Goal: Information Seeking & Learning: Learn about a topic

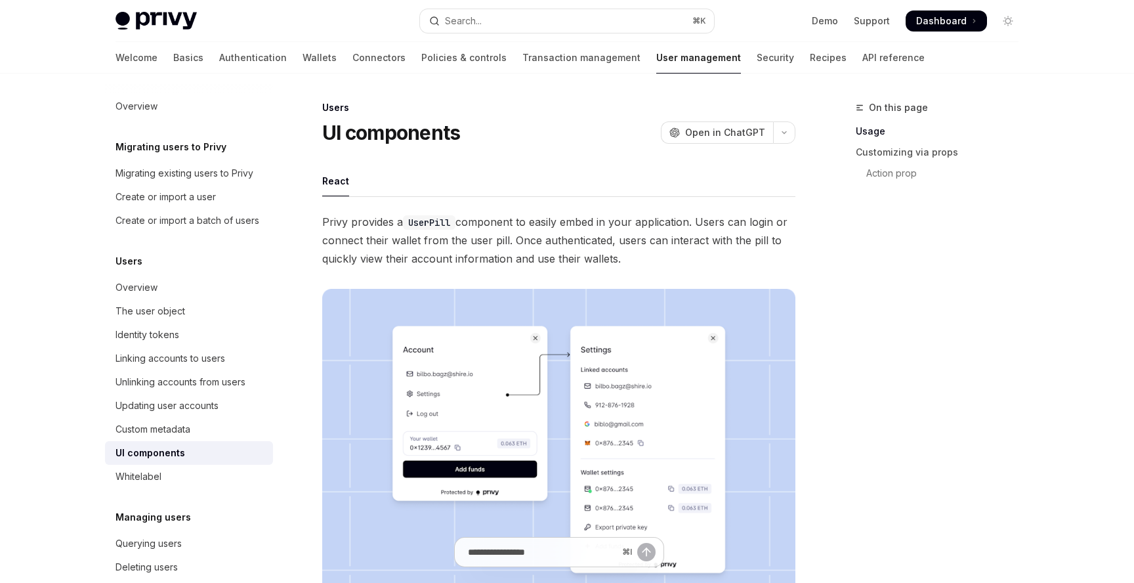
click at [150, 64] on div "Welcome Basics Authentication Wallets Connectors Policies & controls Transactio…" at bounding box center [519, 57] width 809 height 31
click at [146, 62] on div "Welcome Basics Authentication Wallets Connectors Policies & controls Transactio…" at bounding box center [519, 57] width 809 height 31
click at [173, 58] on link "Basics" at bounding box center [188, 57] width 30 height 31
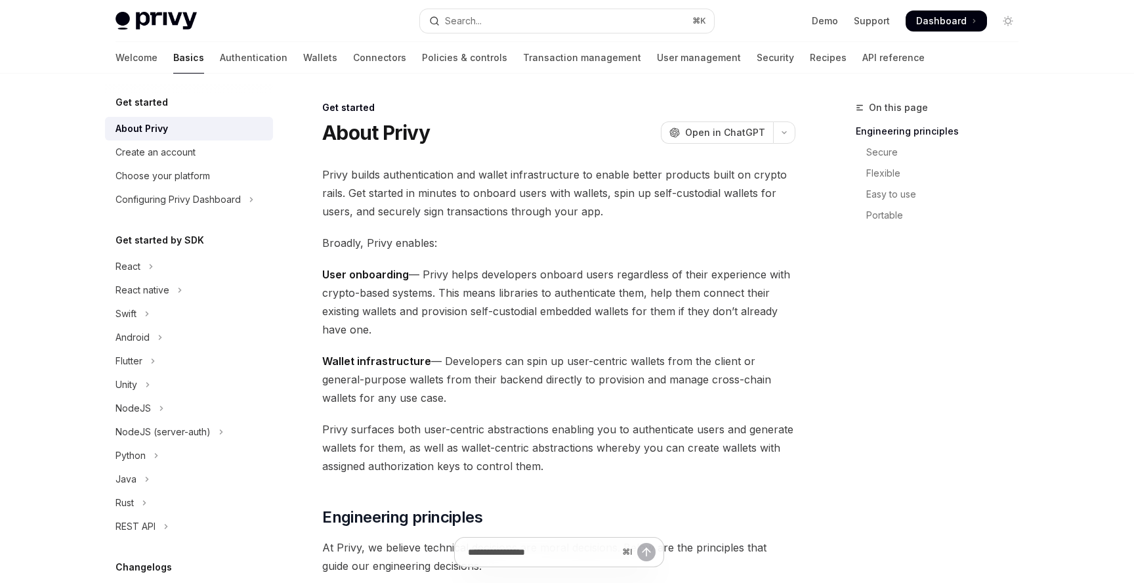
click at [173, 58] on link "Basics" at bounding box center [188, 57] width 31 height 31
click at [225, 54] on div "Welcome Basics Authentication Wallets Connectors Policies & controls Transactio…" at bounding box center [519, 57] width 809 height 31
click at [220, 62] on link "Authentication" at bounding box center [254, 57] width 68 height 31
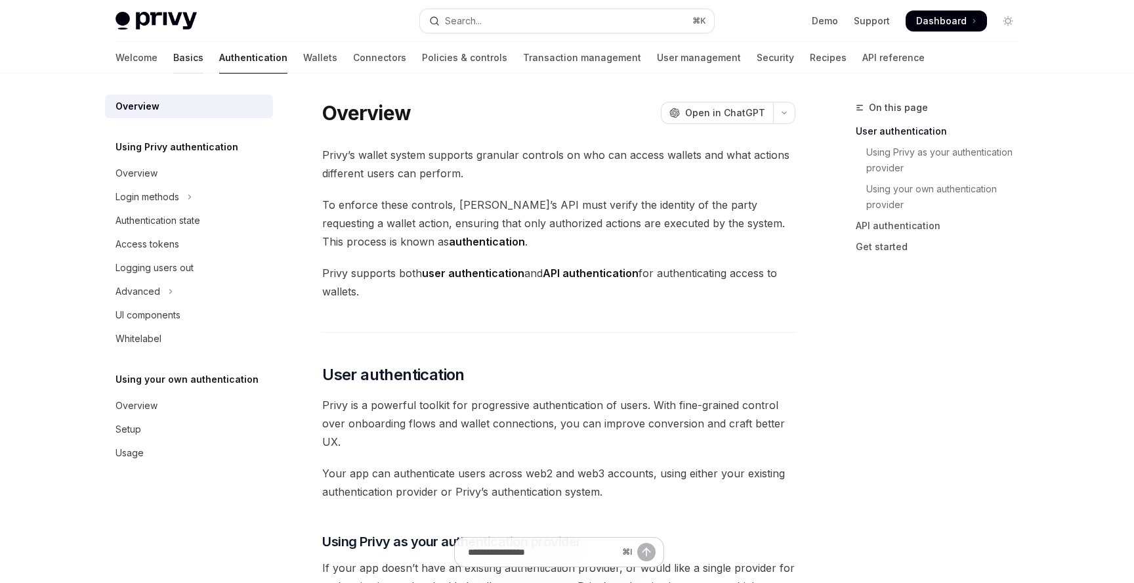
click at [173, 61] on link "Basics" at bounding box center [188, 57] width 30 height 31
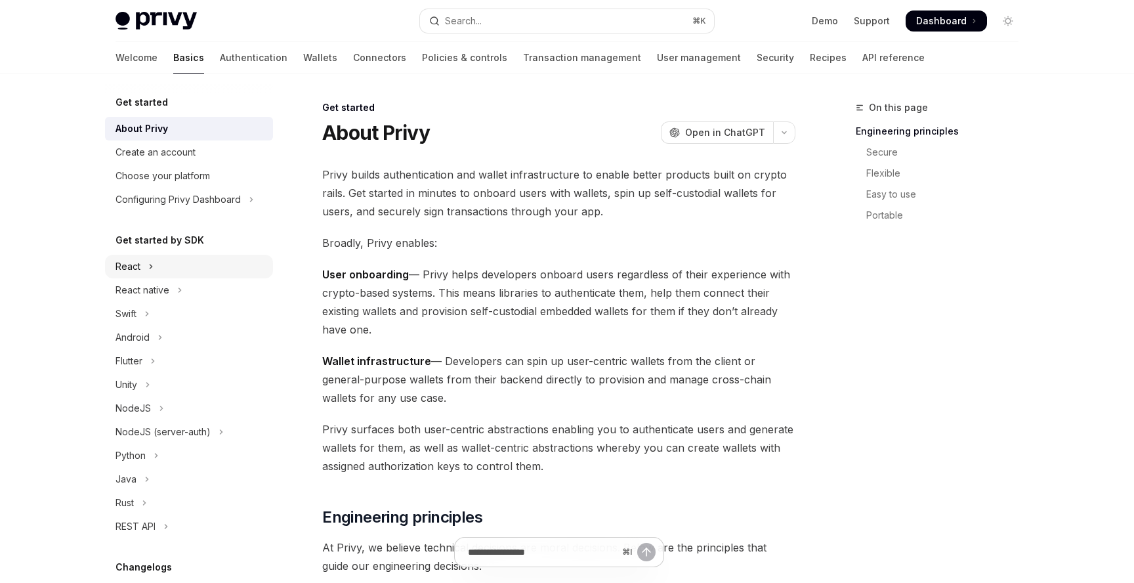
click at [127, 273] on div "React" at bounding box center [127, 267] width 25 height 16
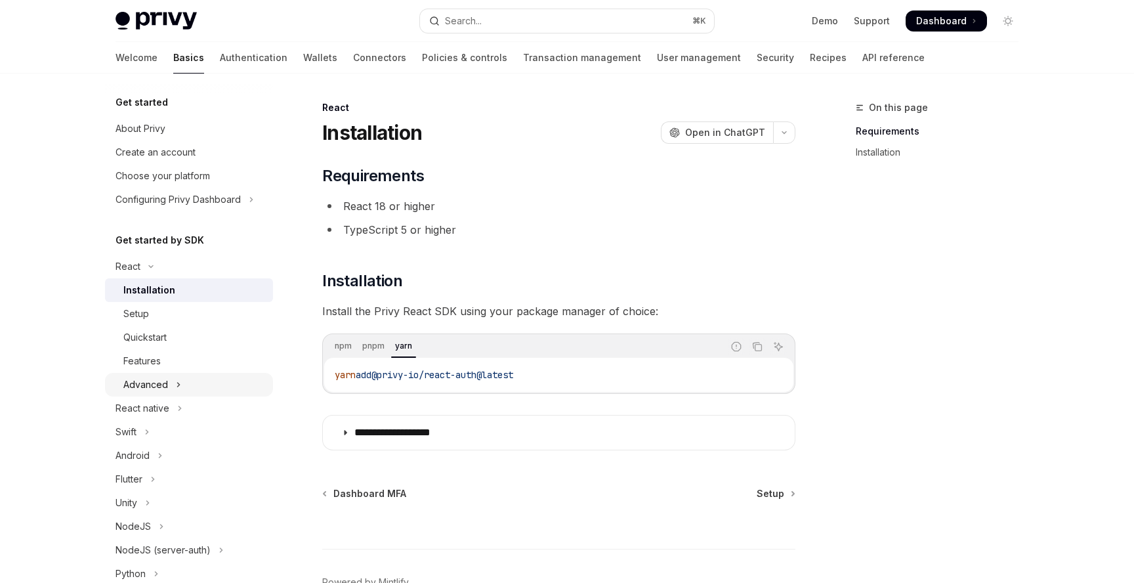
click at [247, 377] on button "Advanced" at bounding box center [189, 385] width 168 height 24
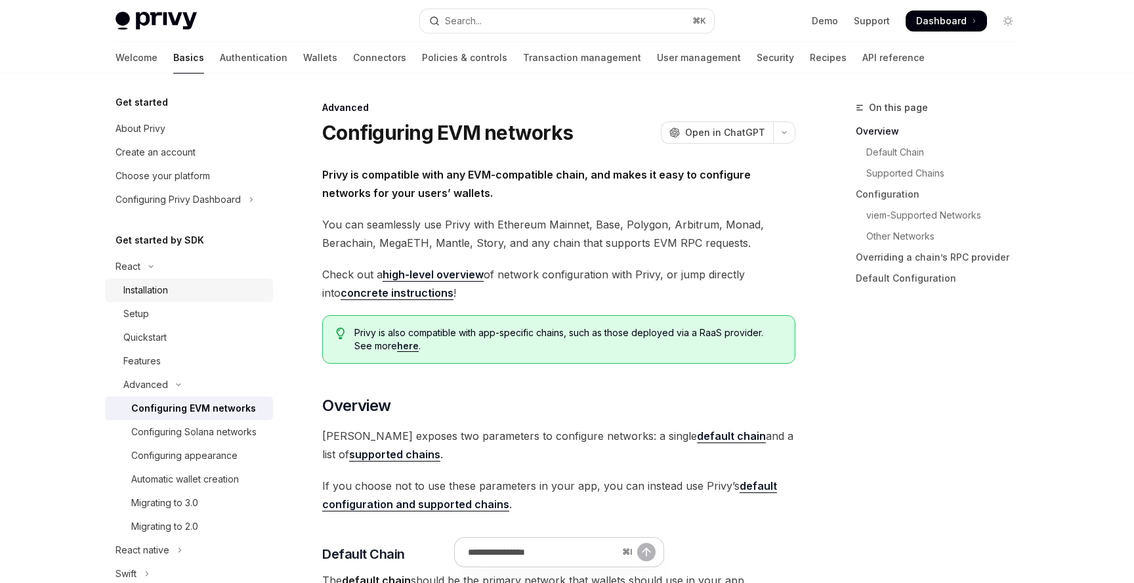
click at [165, 288] on div "Installation" at bounding box center [145, 290] width 45 height 16
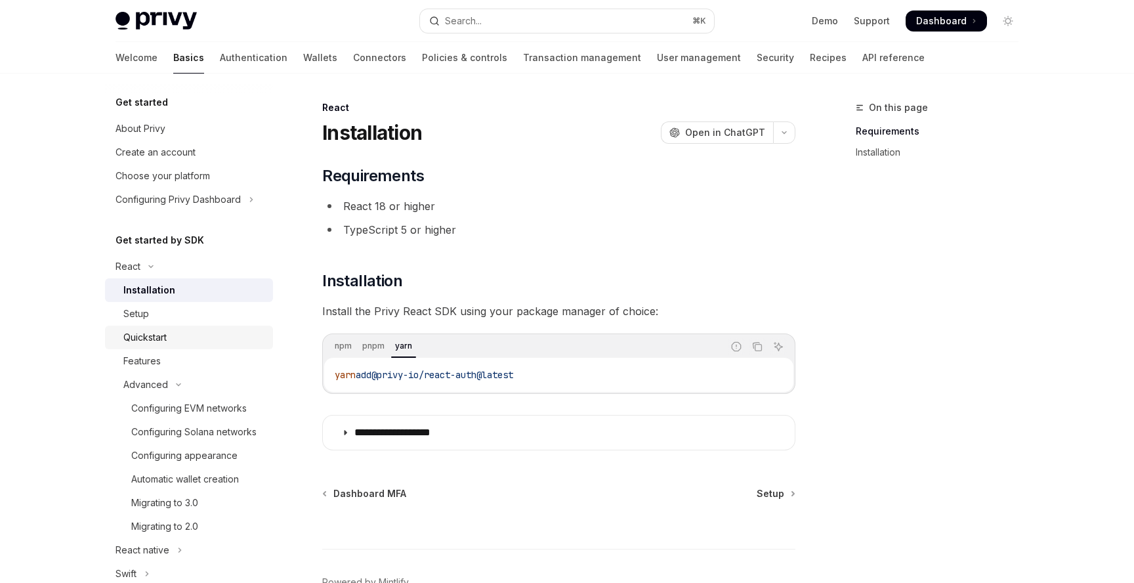
click at [152, 331] on div "Quickstart" at bounding box center [144, 337] width 43 height 16
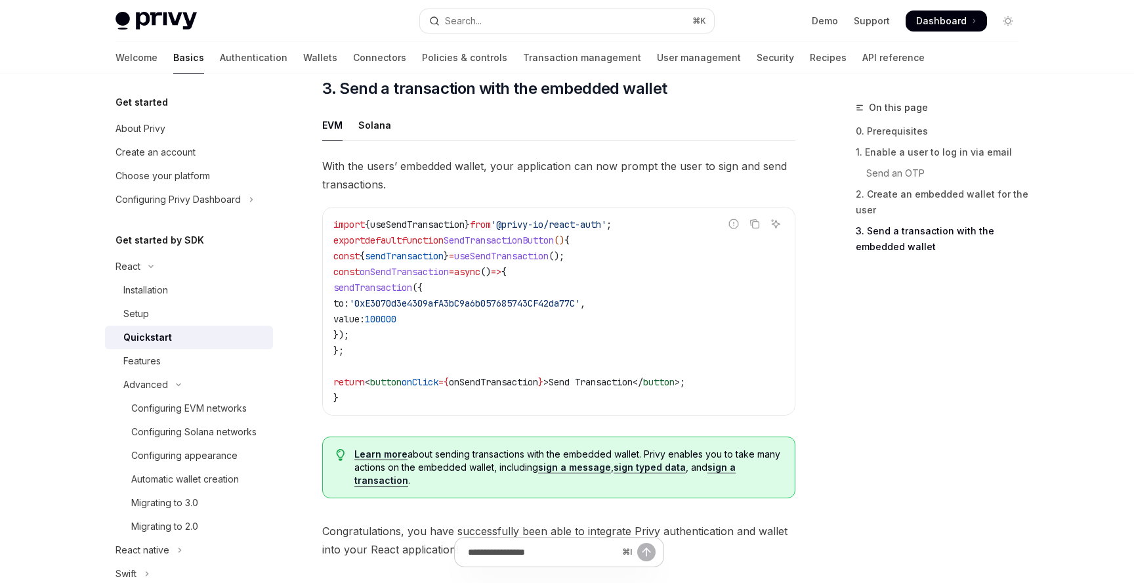
scroll to position [1342, 0]
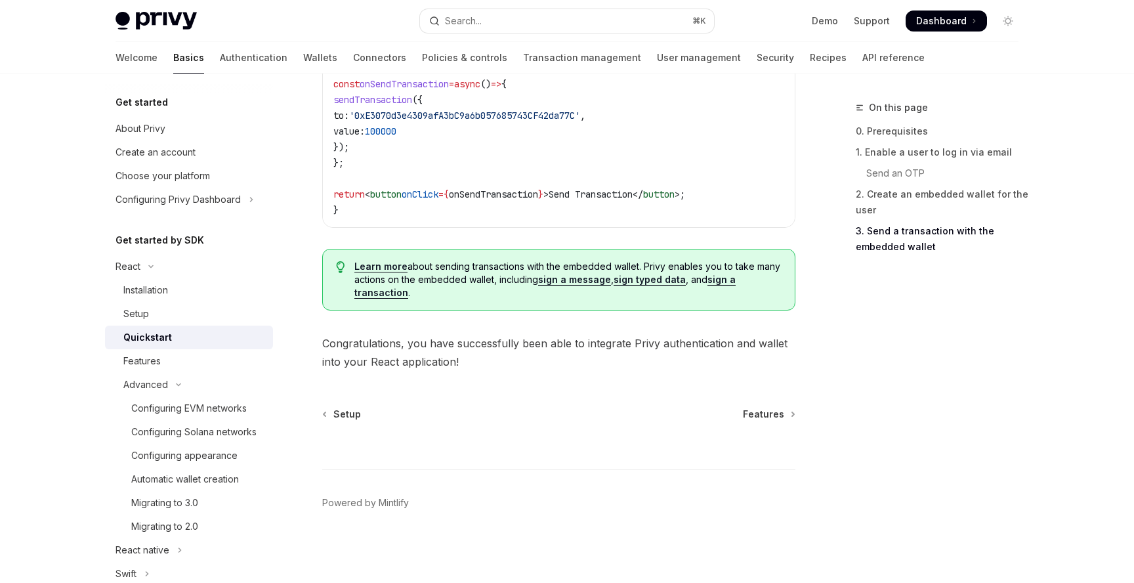
click at [170, 325] on link "Quickstart" at bounding box center [189, 337] width 168 height 24
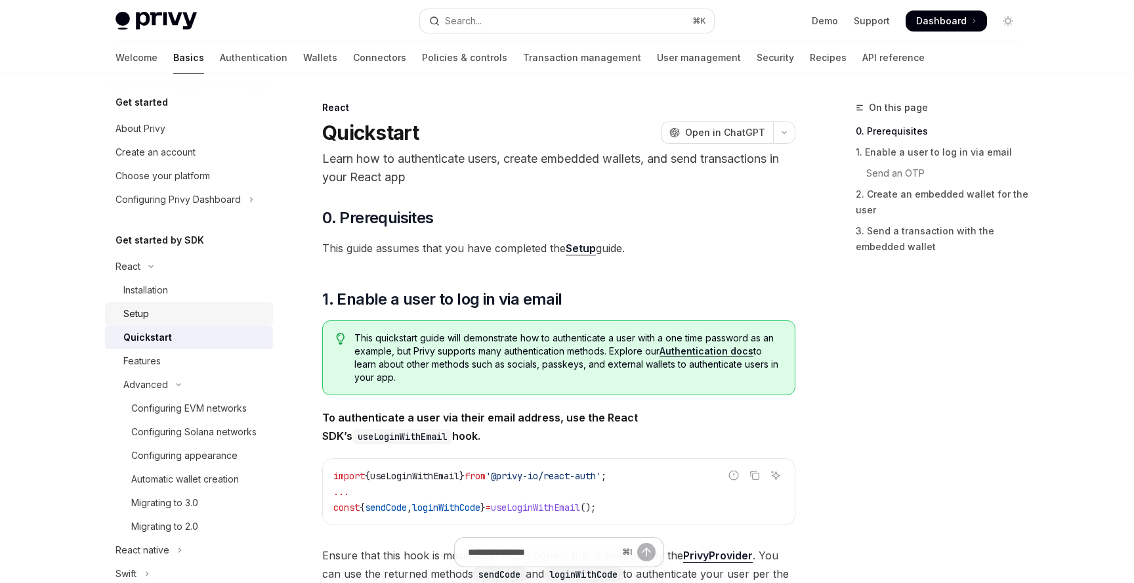
click at [173, 323] on link "Setup" at bounding box center [189, 314] width 168 height 24
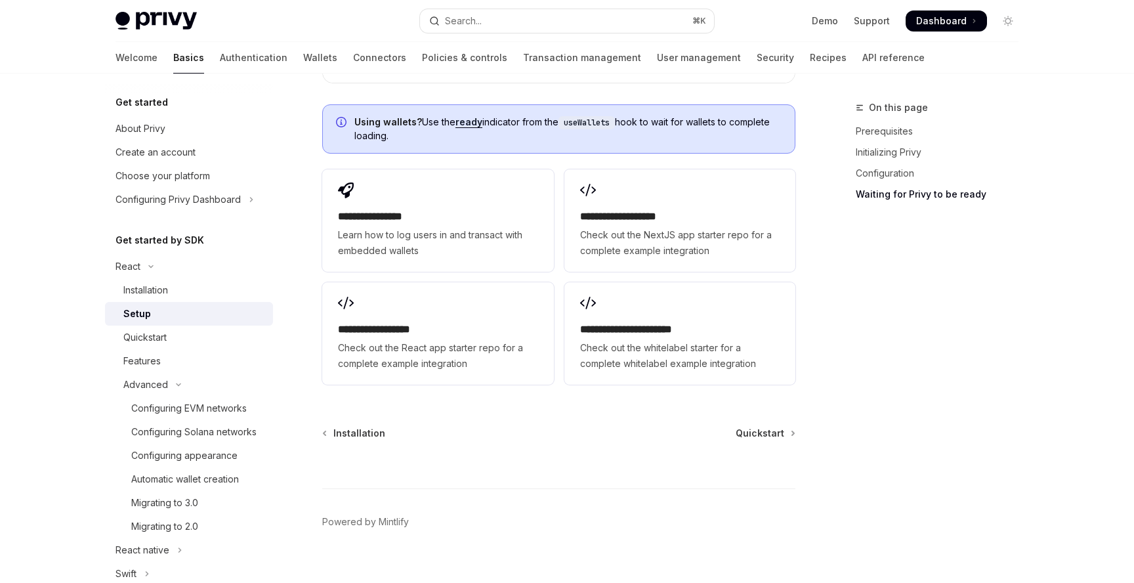
scroll to position [1688, 0]
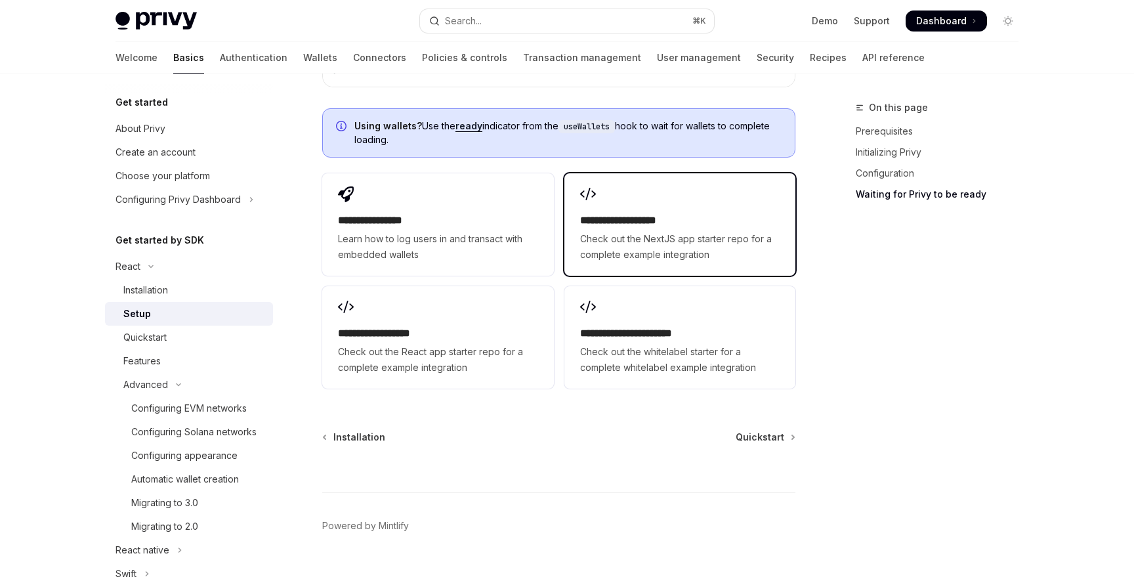
click at [608, 213] on h2 "**********" at bounding box center [679, 221] width 199 height 16
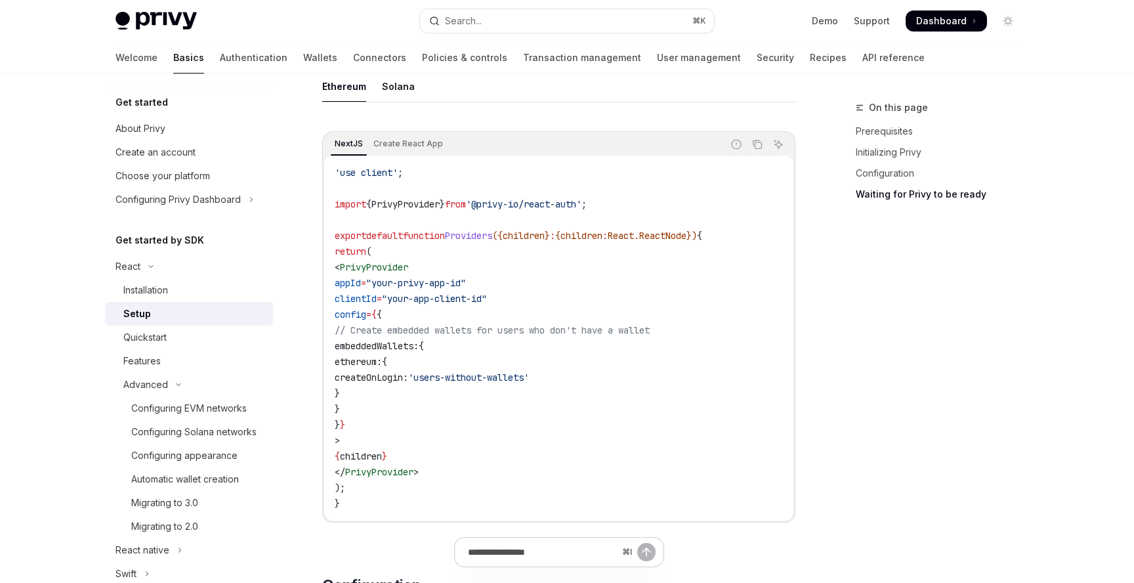
scroll to position [0, 0]
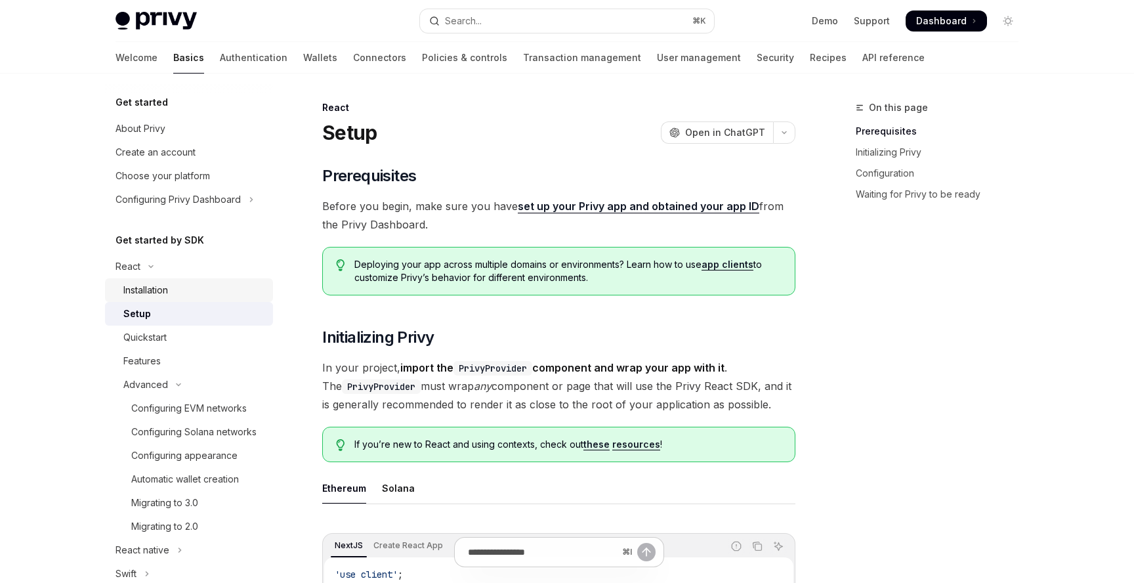
click at [195, 297] on div "Installation" at bounding box center [194, 290] width 142 height 16
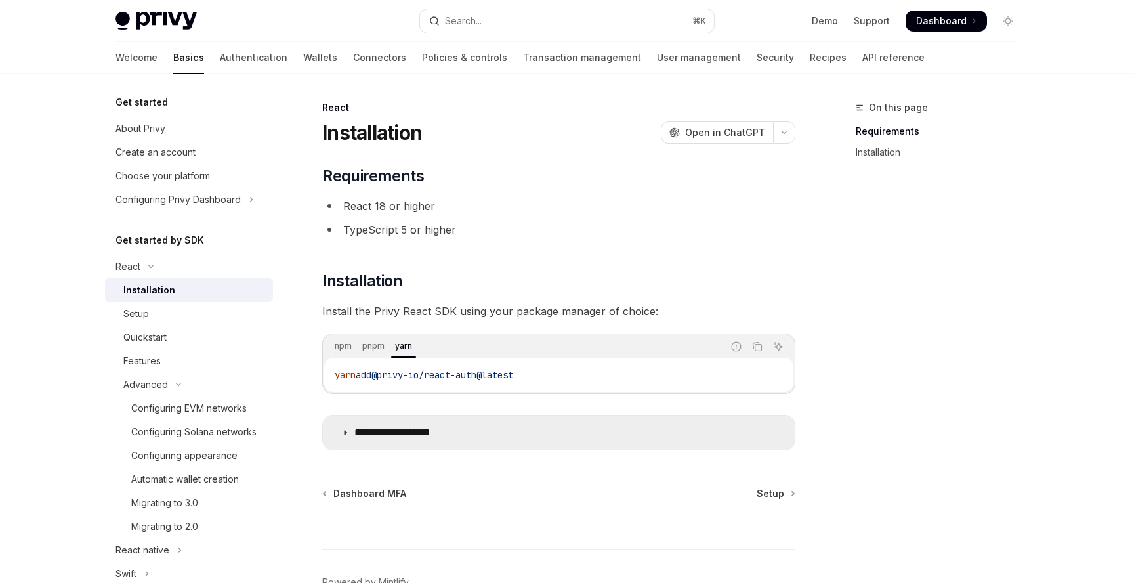
click at [523, 430] on summary "**********" at bounding box center [559, 432] width 472 height 34
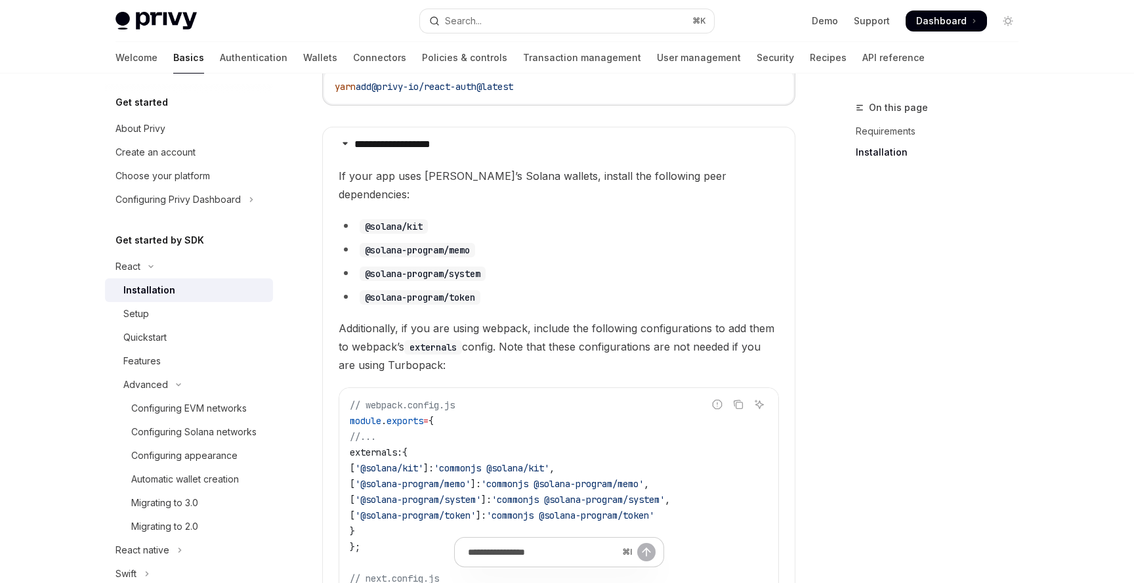
scroll to position [208, 0]
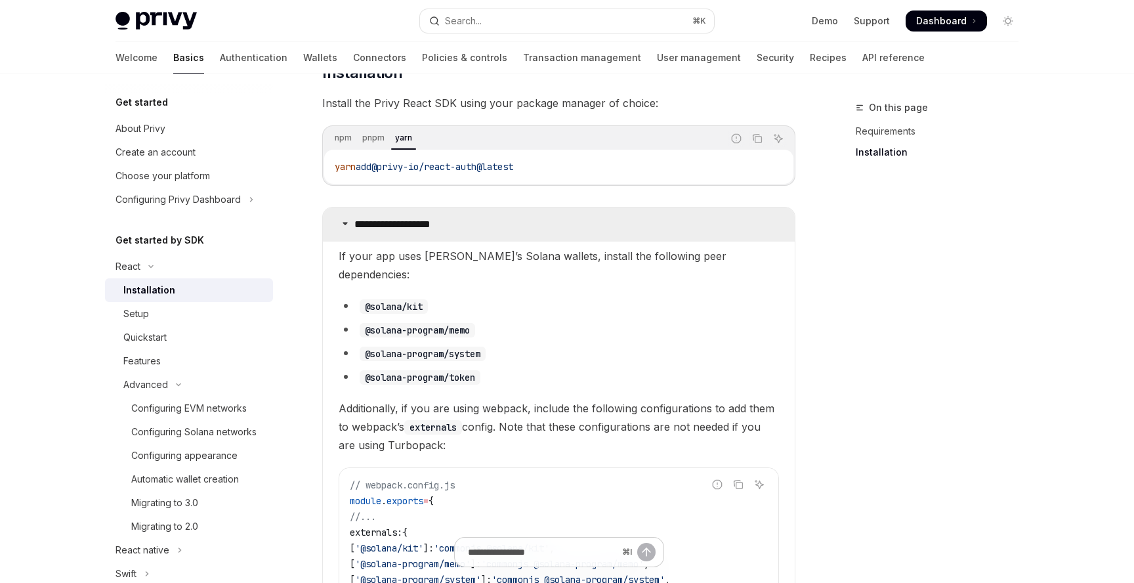
click at [528, 223] on summary "**********" at bounding box center [559, 224] width 472 height 34
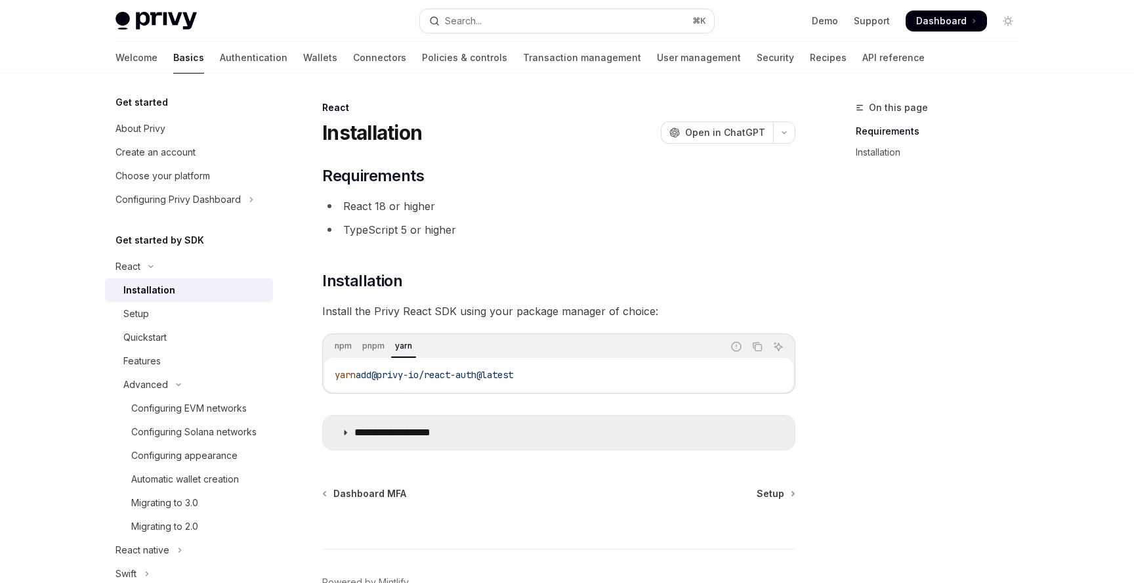
click at [524, 437] on summary "**********" at bounding box center [559, 432] width 472 height 34
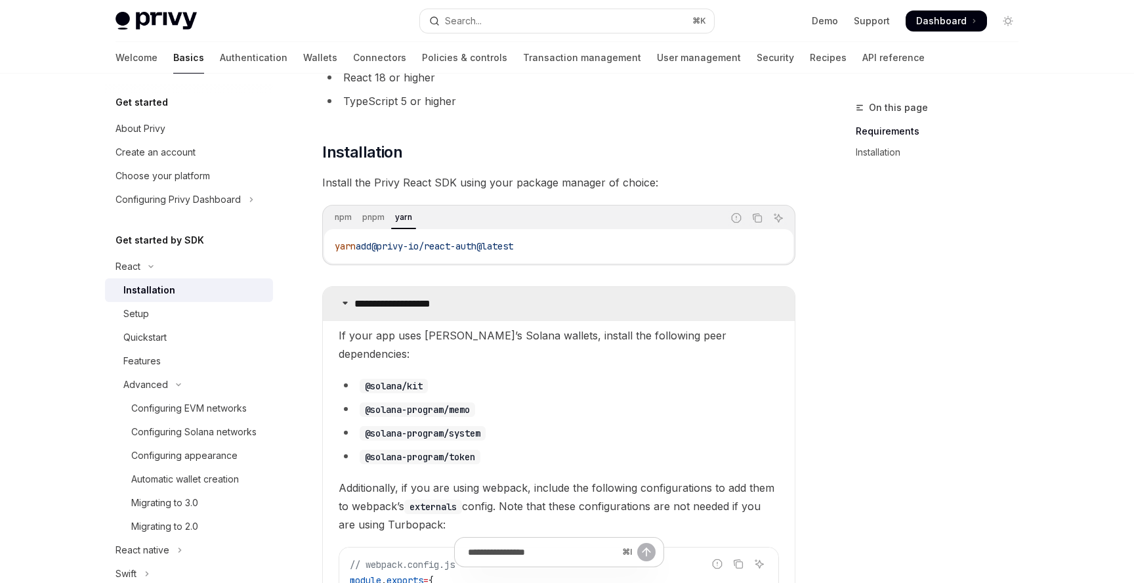
scroll to position [131, 0]
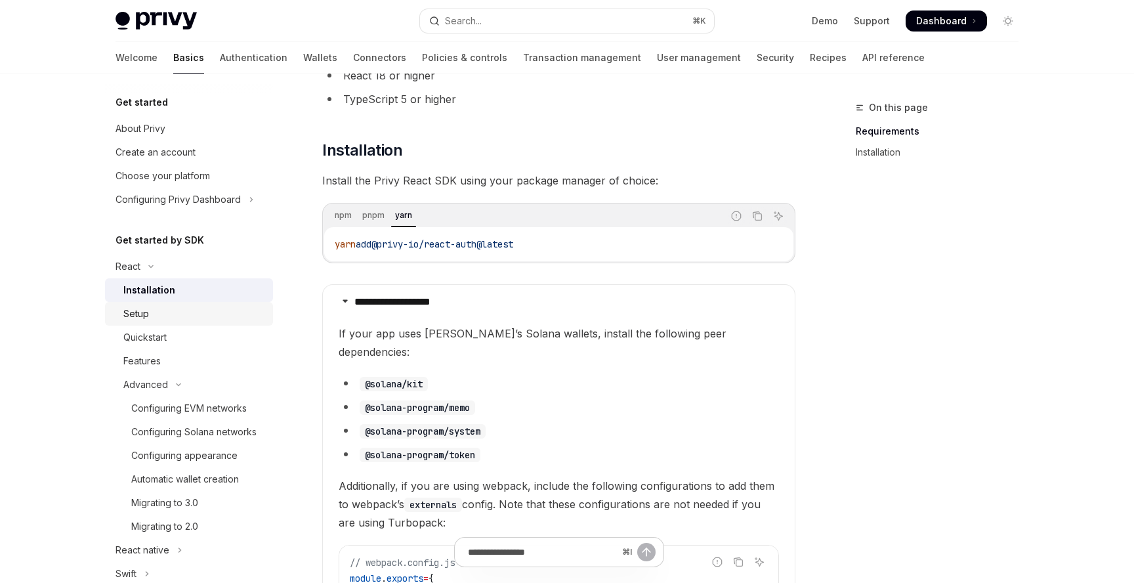
click at [188, 306] on div "Setup" at bounding box center [194, 314] width 142 height 16
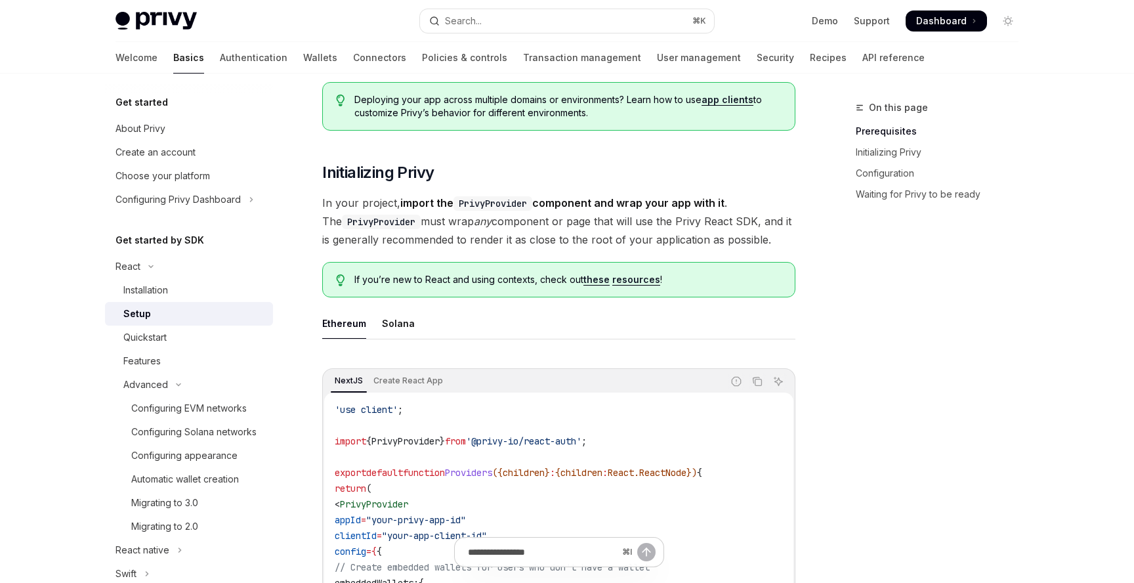
scroll to position [169, 0]
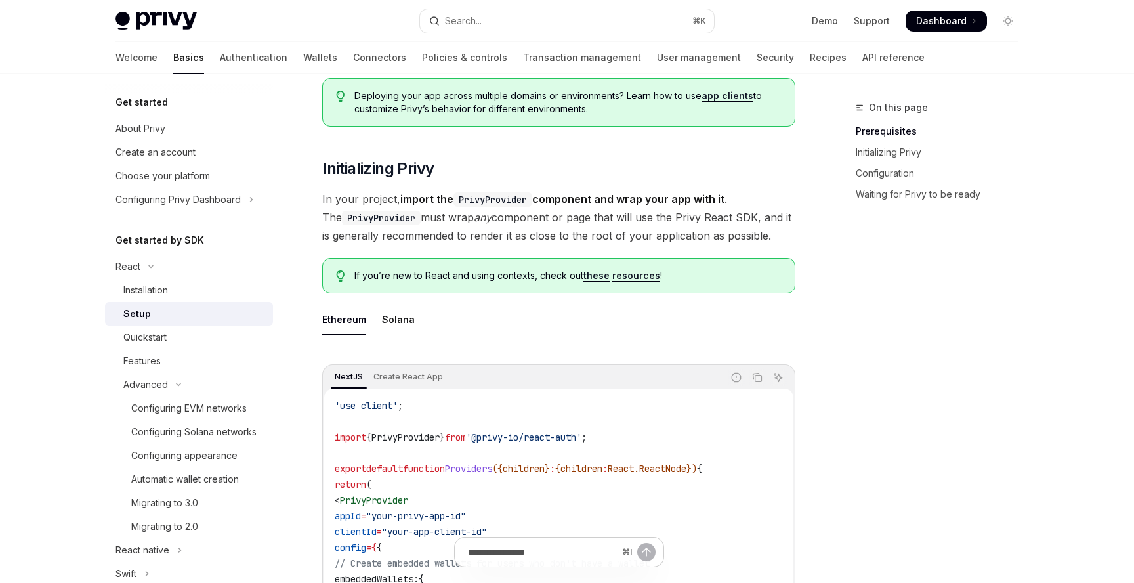
click at [379, 325] on ul "Ethereum Solana" at bounding box center [558, 319] width 473 height 31
click at [398, 320] on div "Solana" at bounding box center [398, 319] width 33 height 31
click at [352, 316] on div "Ethereum" at bounding box center [344, 319] width 44 height 31
type textarea "*"
click at [638, 277] on link "resources" at bounding box center [636, 276] width 48 height 12
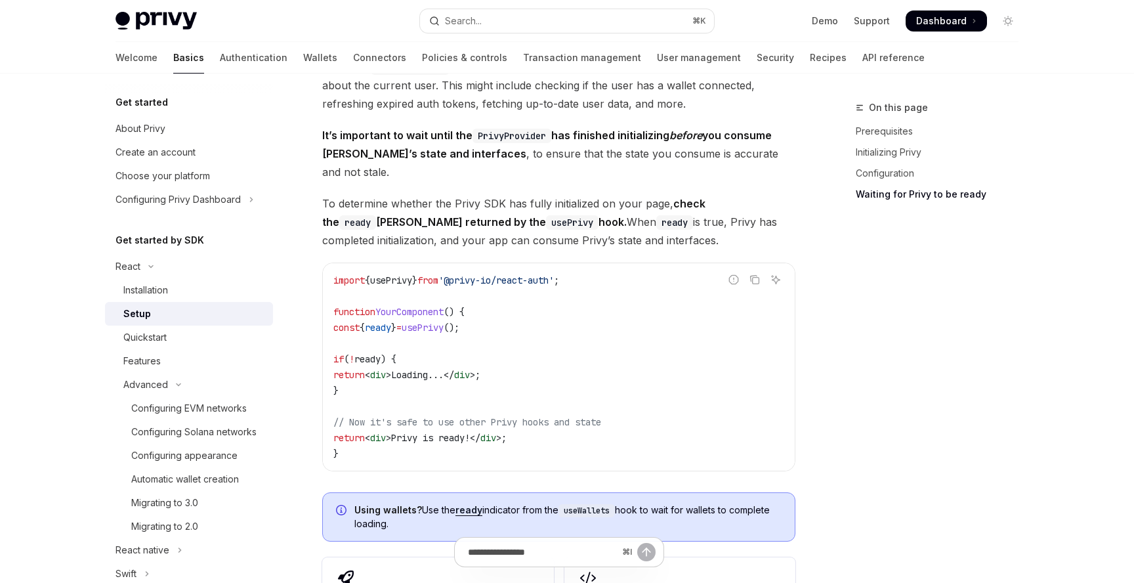
scroll to position [1166, 0]
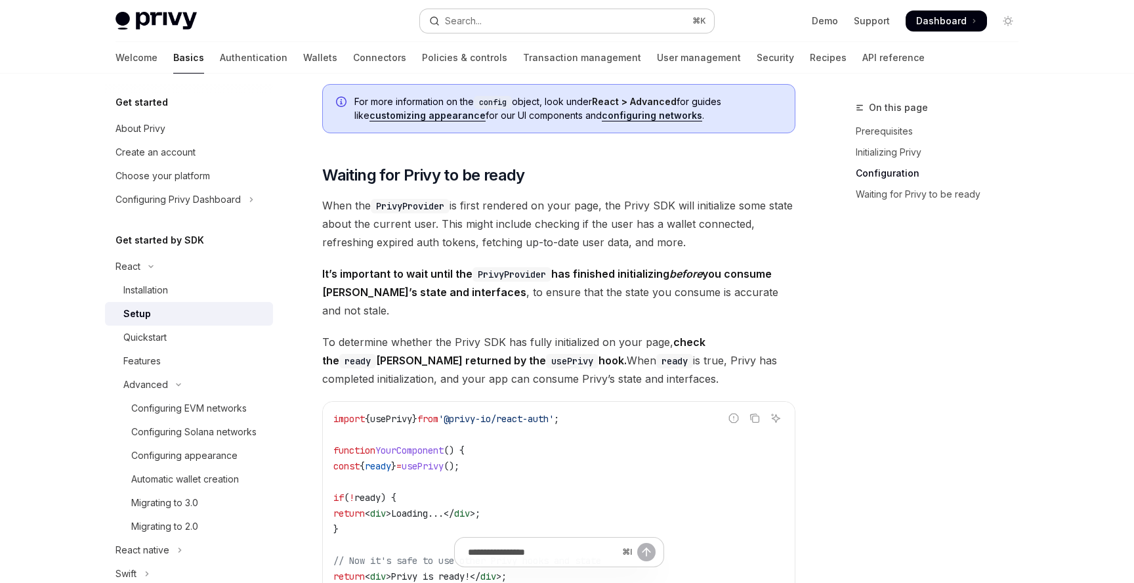
click at [533, 25] on button "Search... ⌘ K" at bounding box center [567, 21] width 294 height 24
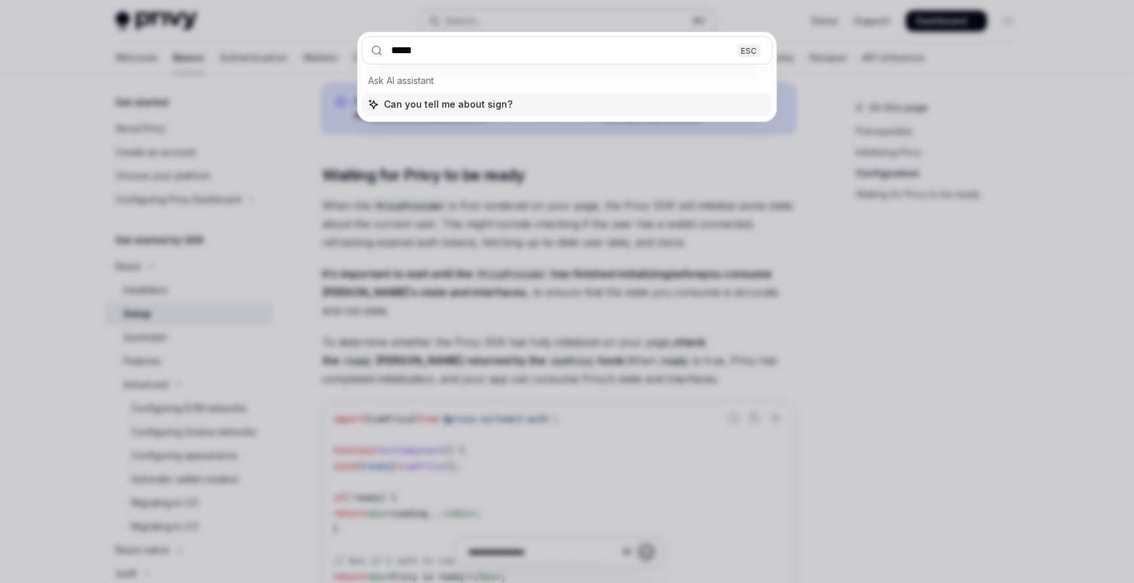
type input "******"
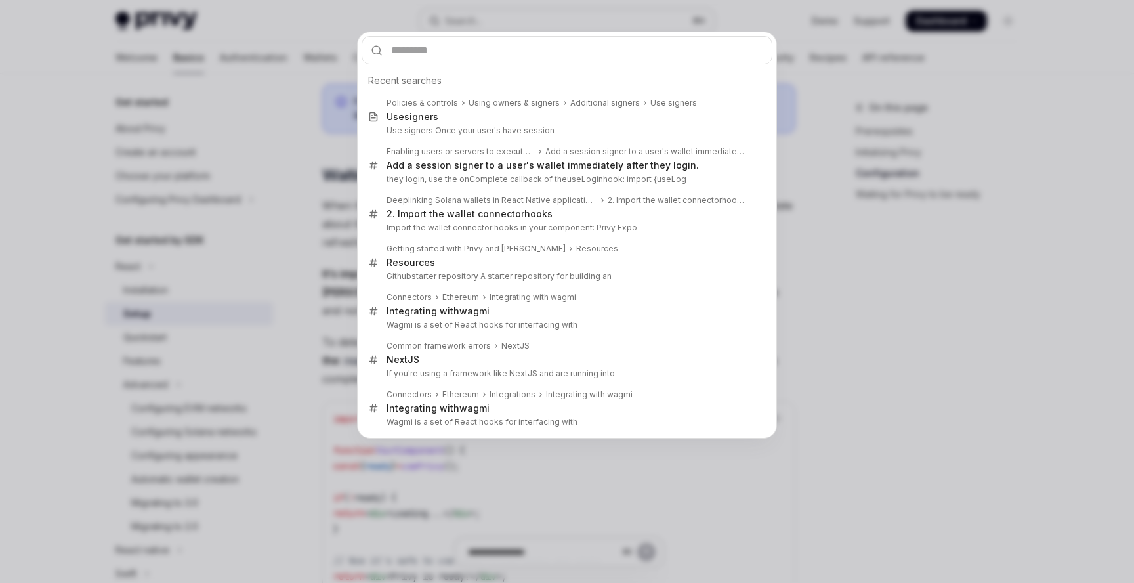
type textarea "*"
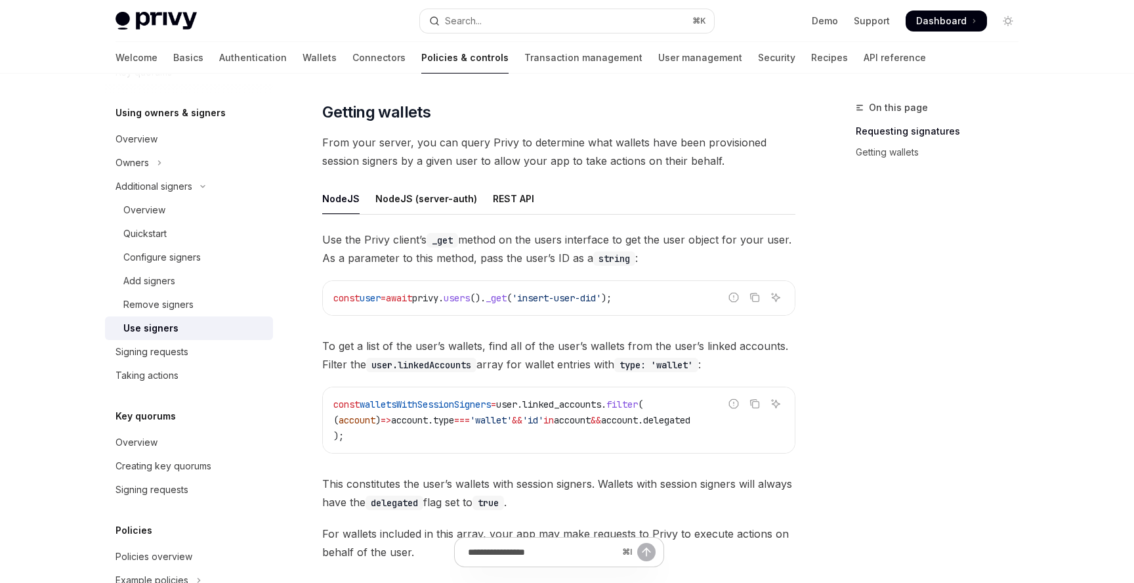
scroll to position [405, 0]
click at [585, 300] on span "'insert-user-did'" at bounding box center [556, 297] width 89 height 12
click at [488, 18] on button "Search... ⌘ K" at bounding box center [567, 21] width 294 height 24
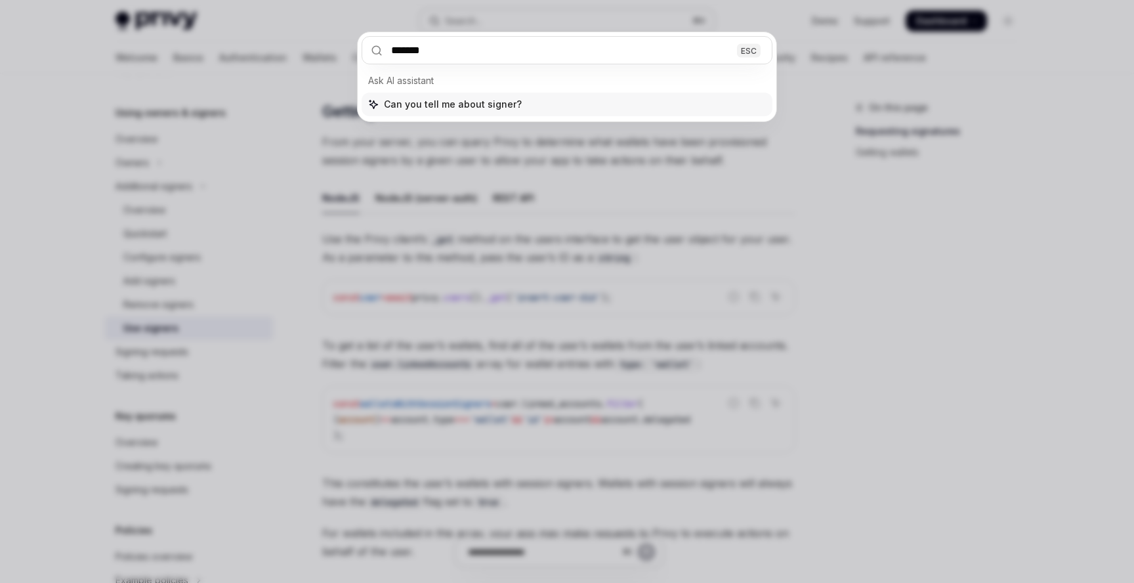
type input "********"
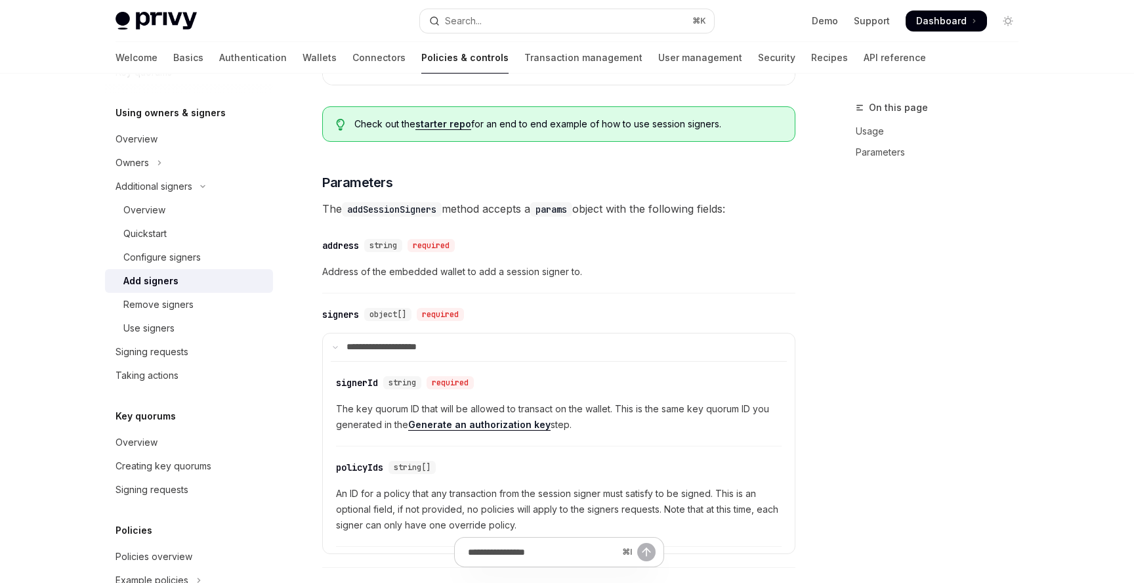
scroll to position [484, 0]
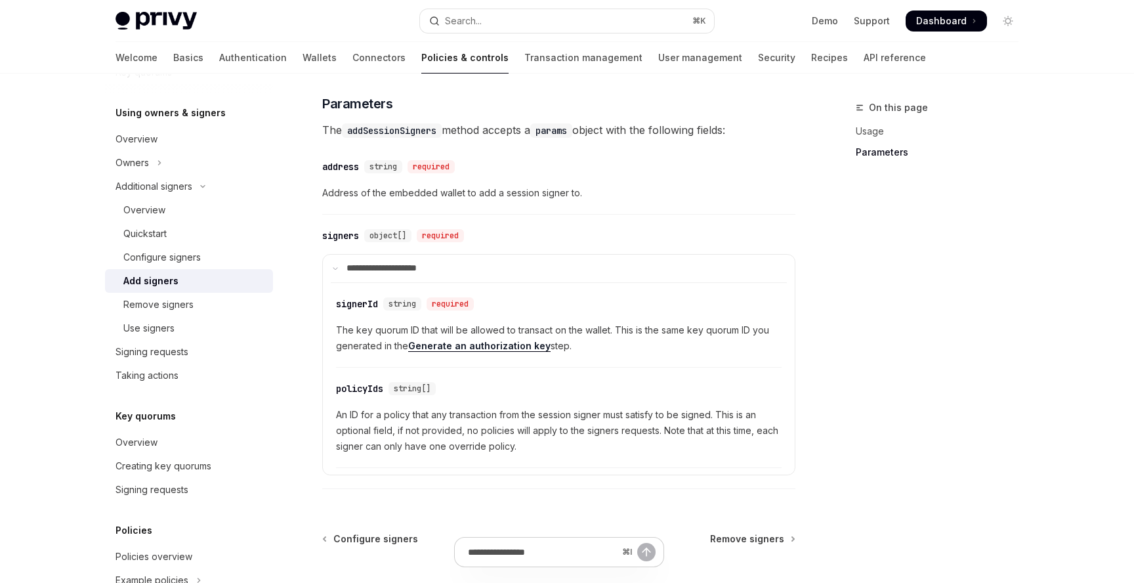
click at [467, 352] on link "Generate an authorization key" at bounding box center [479, 346] width 142 height 12
click at [524, 60] on link "Transaction management" at bounding box center [583, 57] width 118 height 31
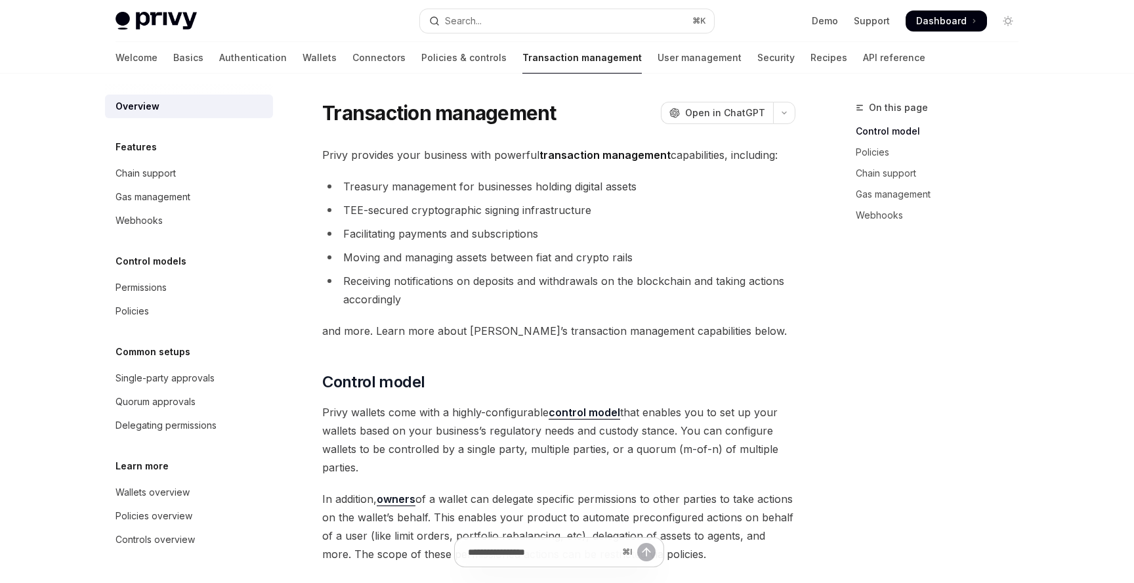
click at [158, 64] on div "Welcome Basics Authentication Wallets Connectors Policies & controls Transactio…" at bounding box center [520, 57] width 810 height 31
click at [219, 59] on link "Authentication" at bounding box center [253, 57] width 68 height 31
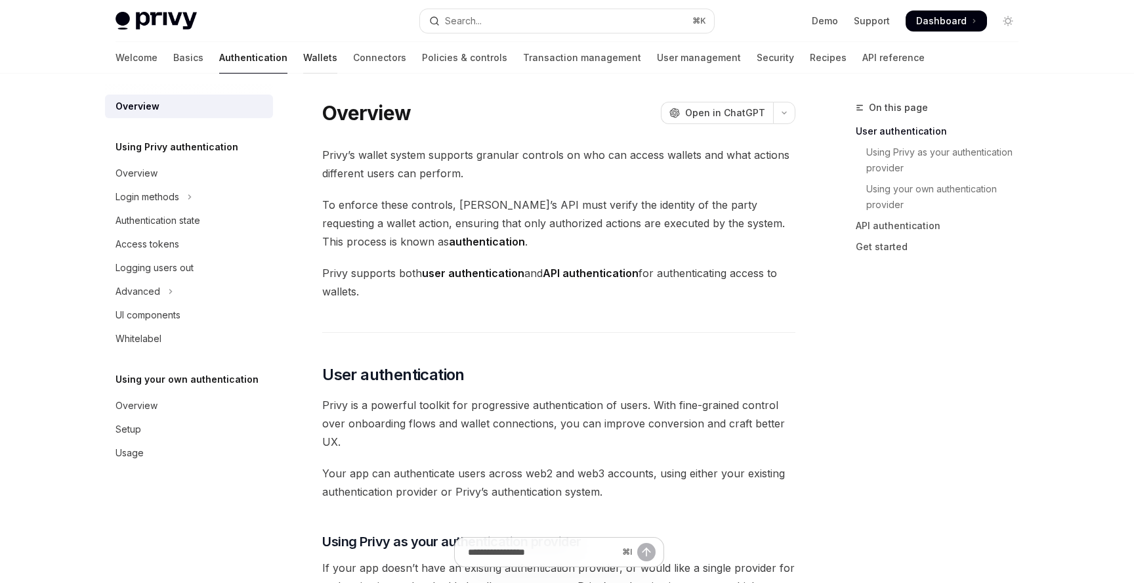
click at [303, 64] on link "Wallets" at bounding box center [320, 57] width 34 height 31
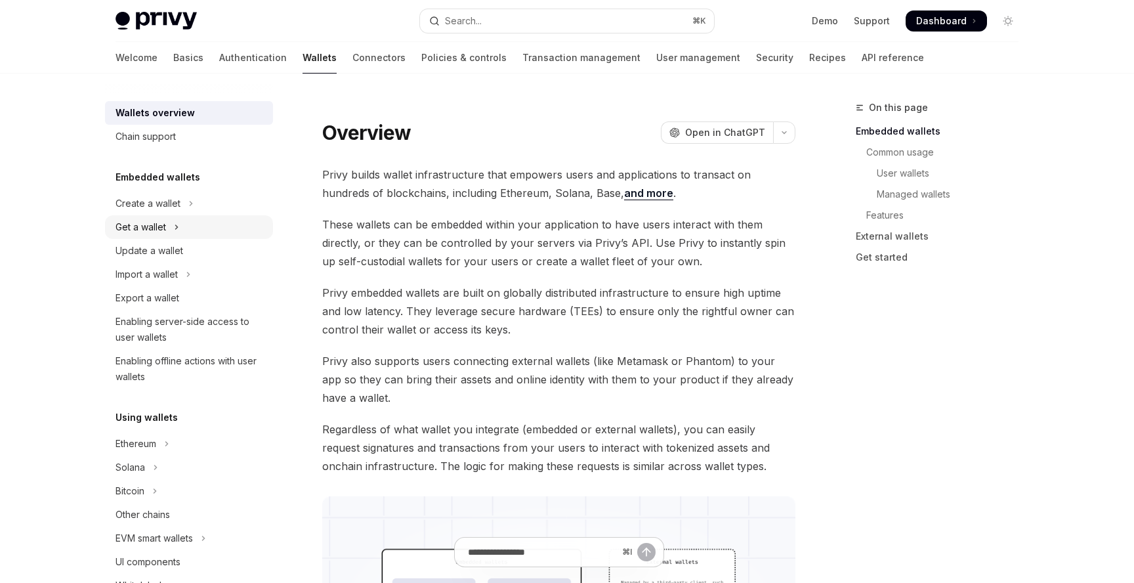
click at [156, 233] on div "Get a wallet" at bounding box center [140, 227] width 51 height 16
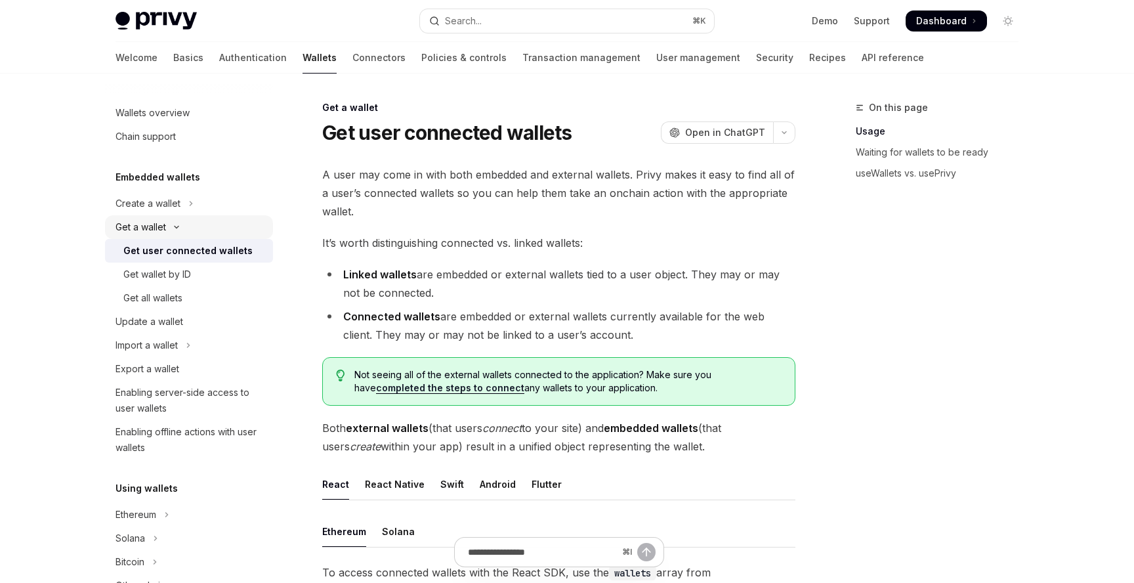
click at [171, 222] on button "Get a wallet" at bounding box center [189, 227] width 168 height 24
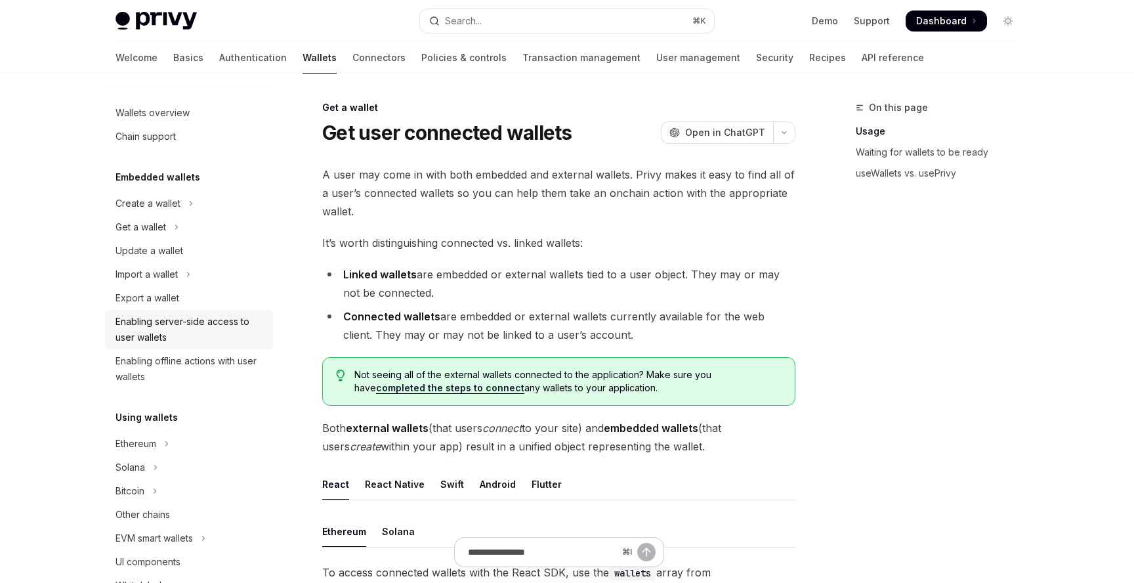
click at [198, 324] on div "Enabling server-side access to user wallets" at bounding box center [190, 329] width 150 height 31
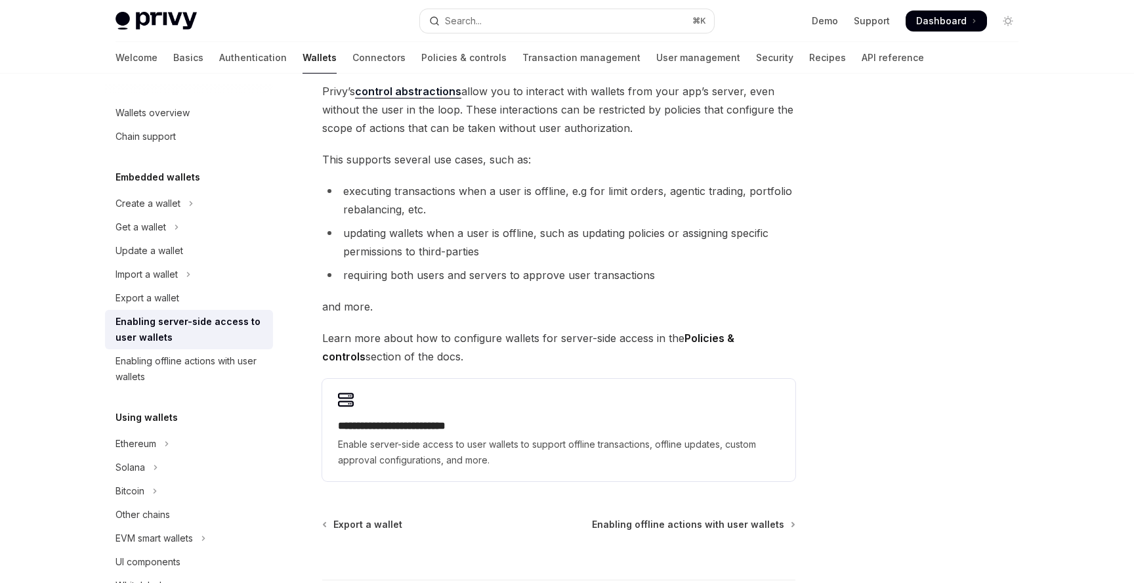
scroll to position [108, 0]
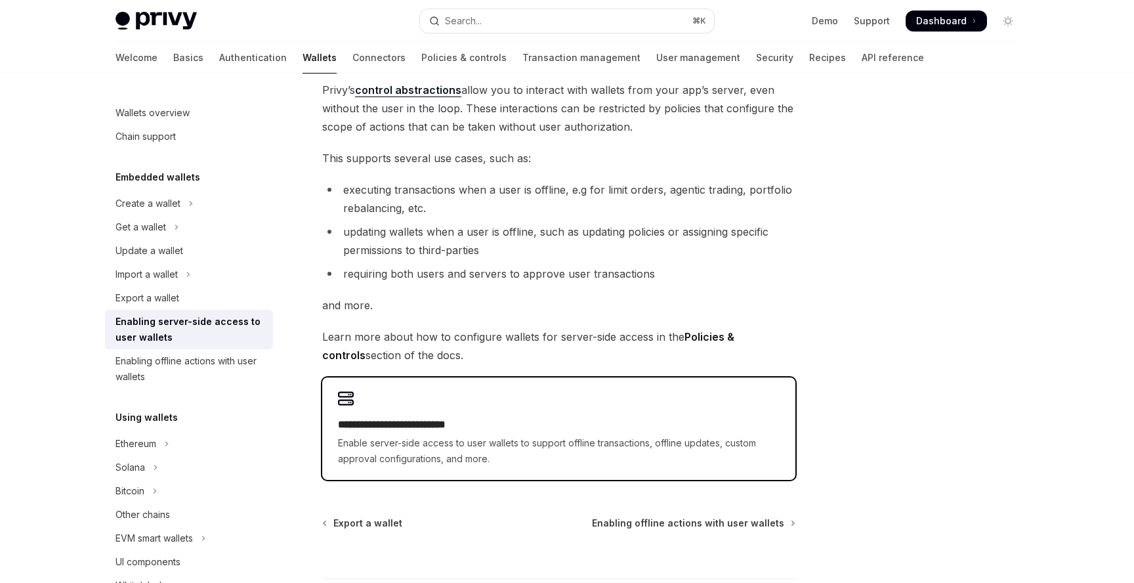
click at [501, 417] on h2 "**********" at bounding box center [559, 425] width 442 height 16
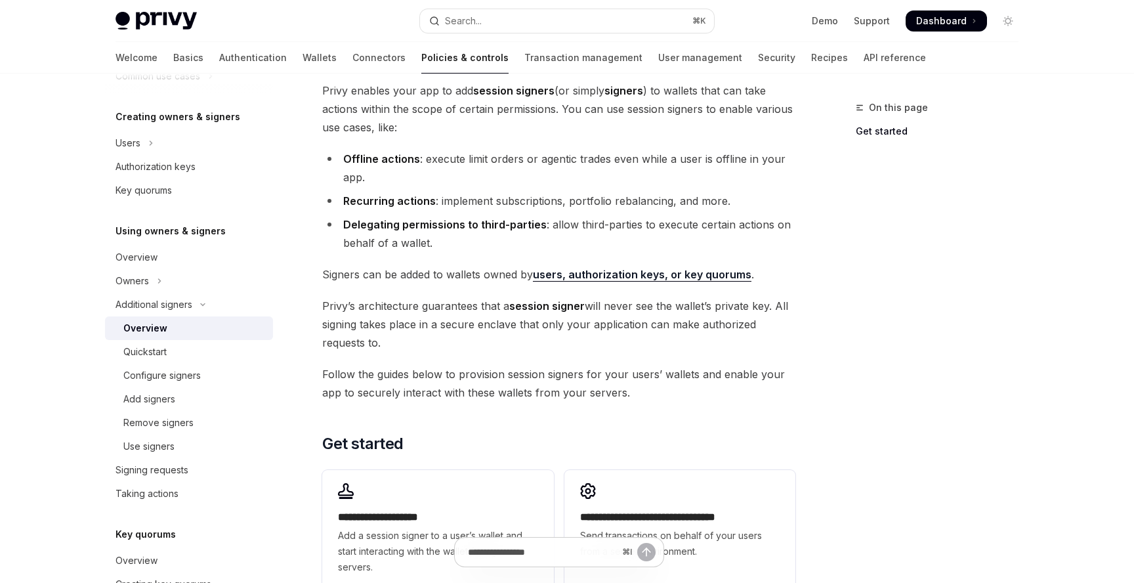
scroll to position [83, 0]
click at [182, 352] on div "Quickstart" at bounding box center [194, 352] width 142 height 16
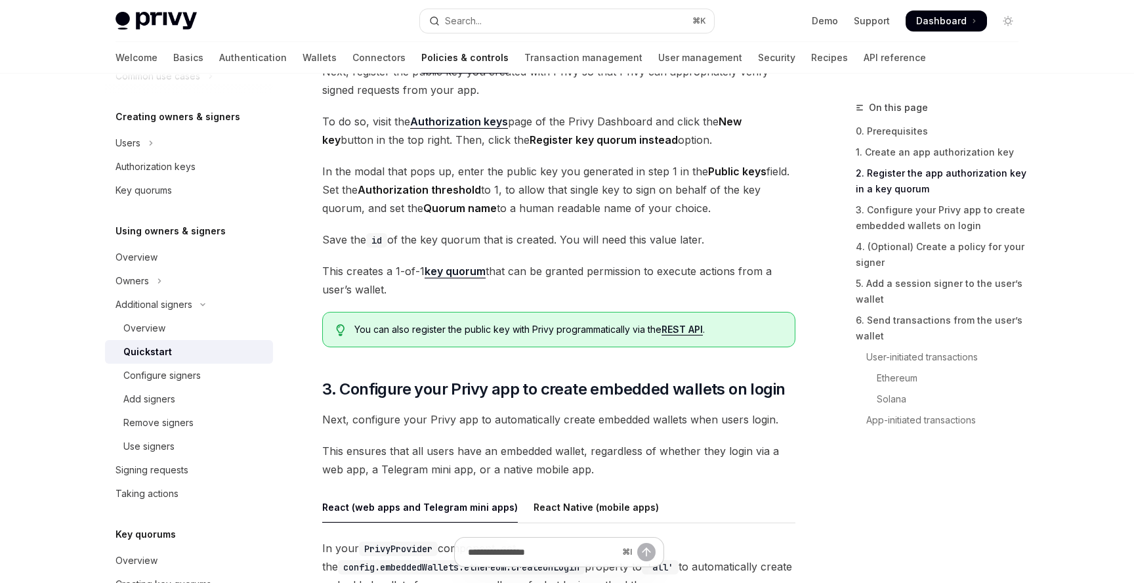
scroll to position [1417, 0]
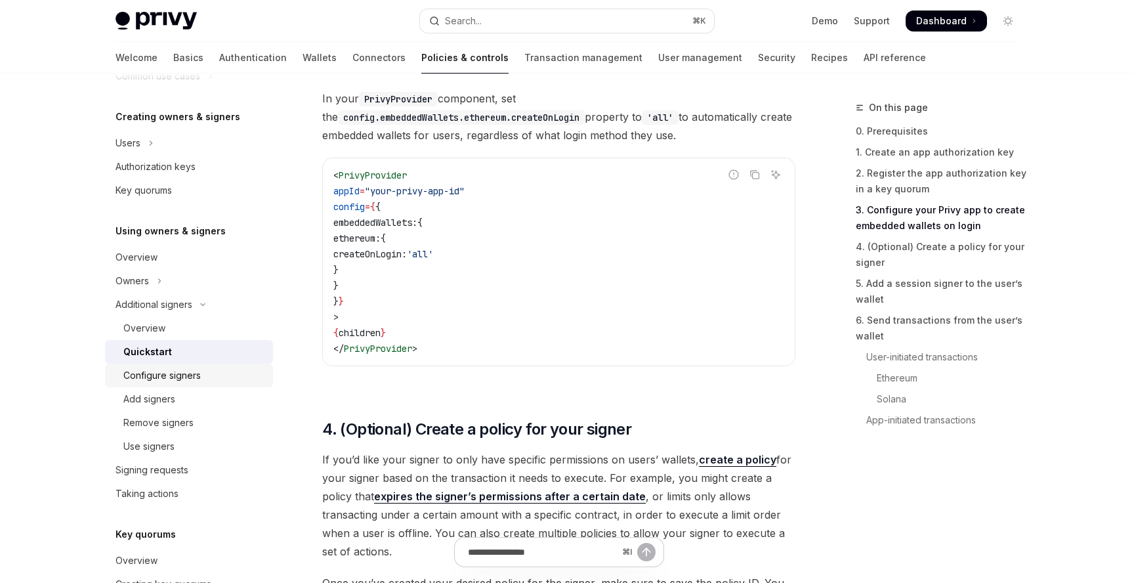
click at [178, 386] on link "Configure signers" at bounding box center [189, 375] width 168 height 24
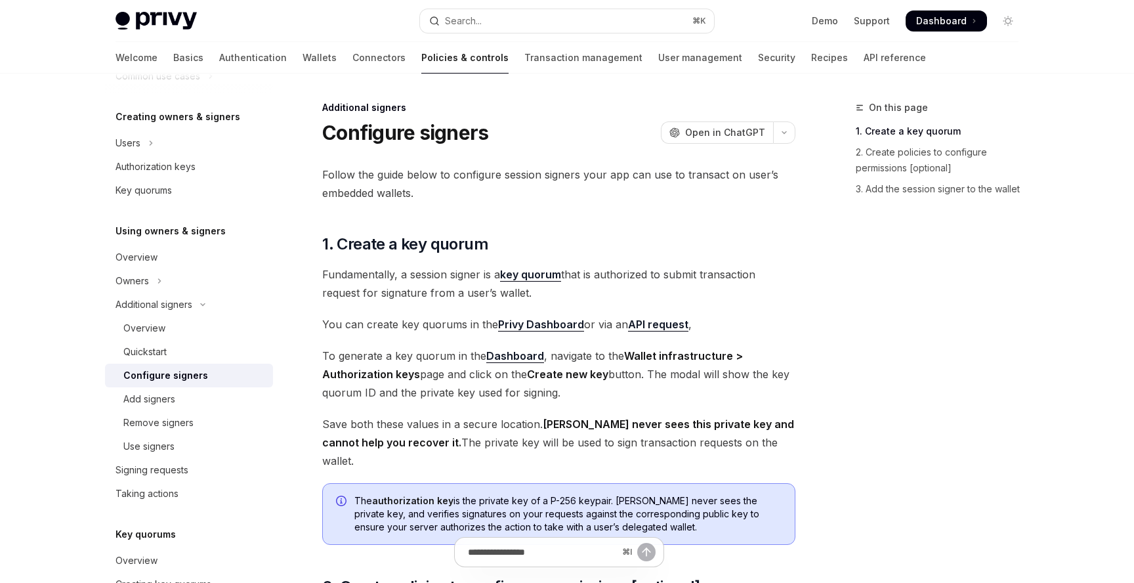
scroll to position [392, 0]
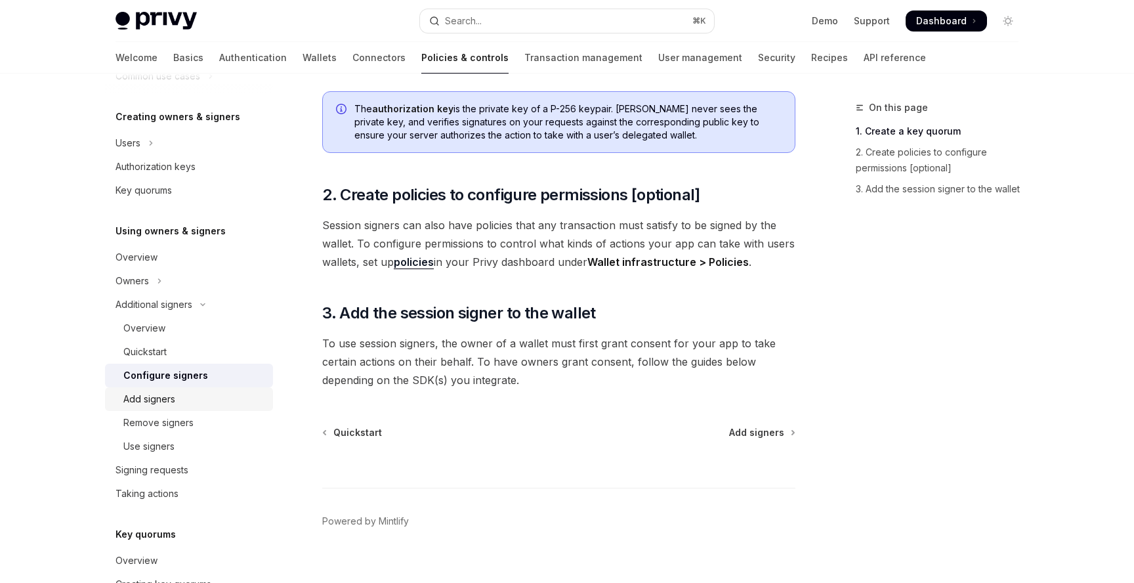
click at [201, 410] on link "Add signers" at bounding box center [189, 399] width 168 height 24
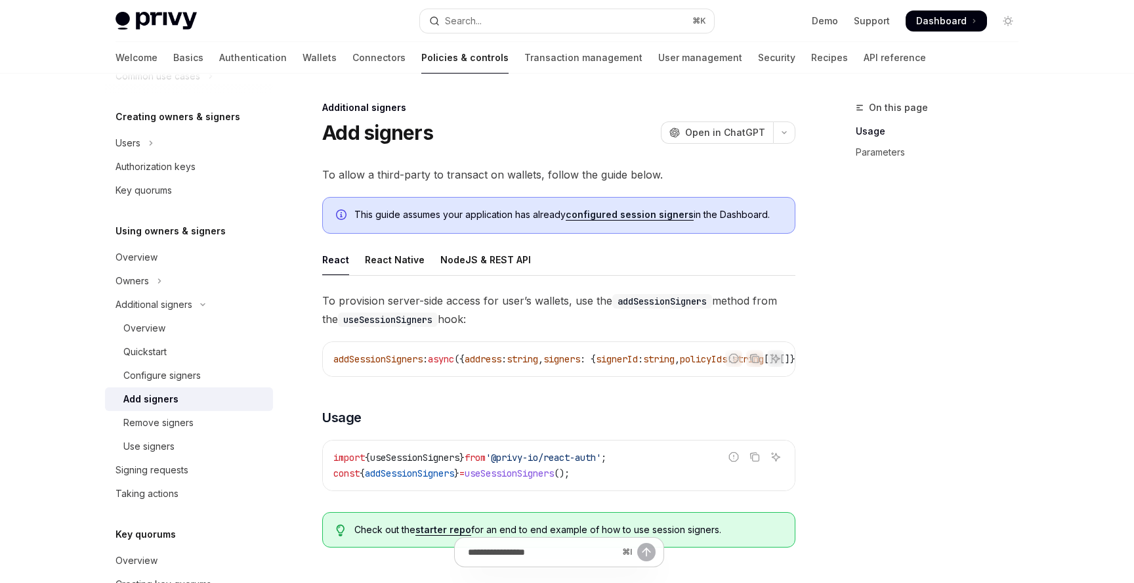
scroll to position [290, 0]
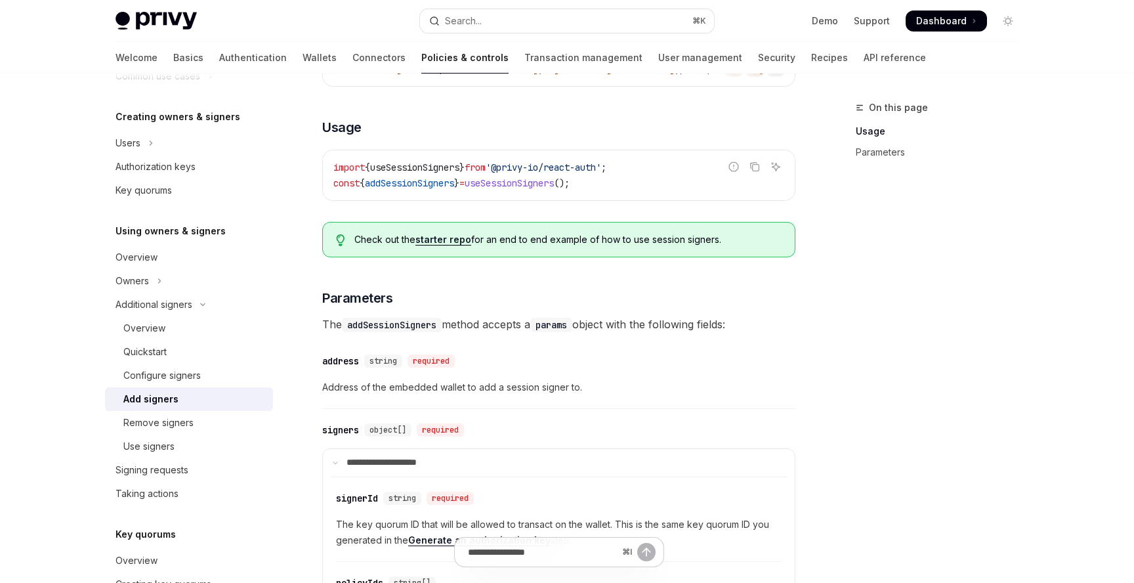
click at [188, 410] on link "Add signers" at bounding box center [189, 399] width 168 height 24
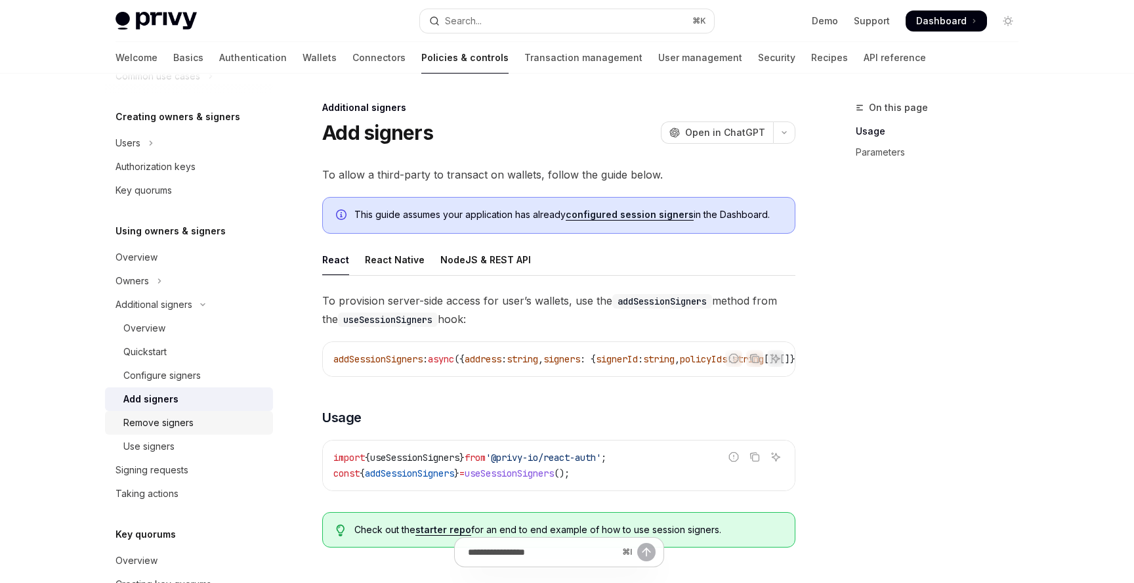
click at [171, 432] on link "Remove signers" at bounding box center [189, 423] width 168 height 24
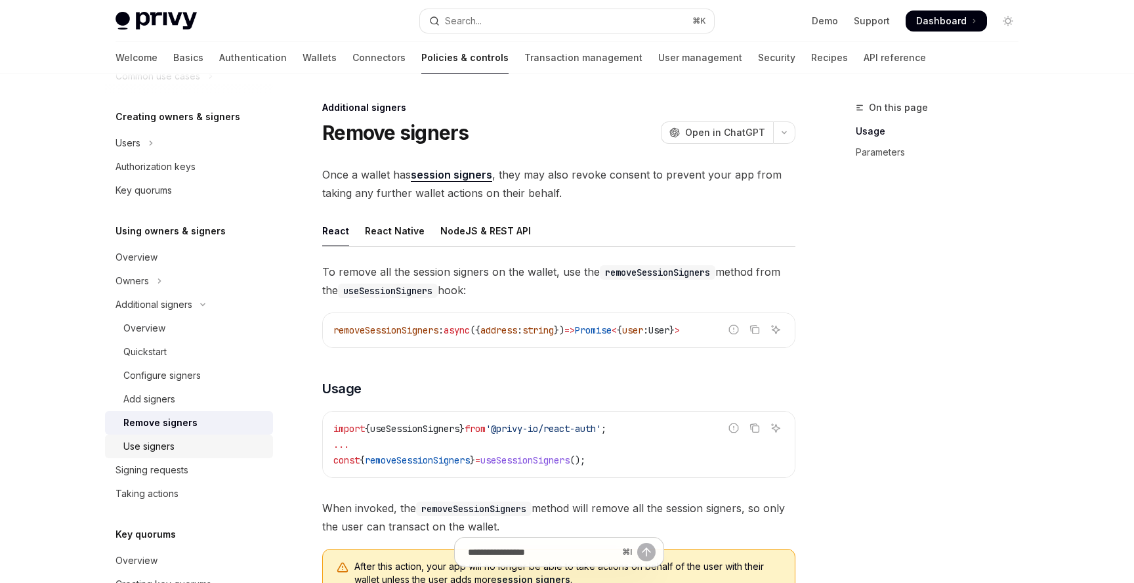
click at [184, 442] on div "Use signers" at bounding box center [194, 446] width 142 height 16
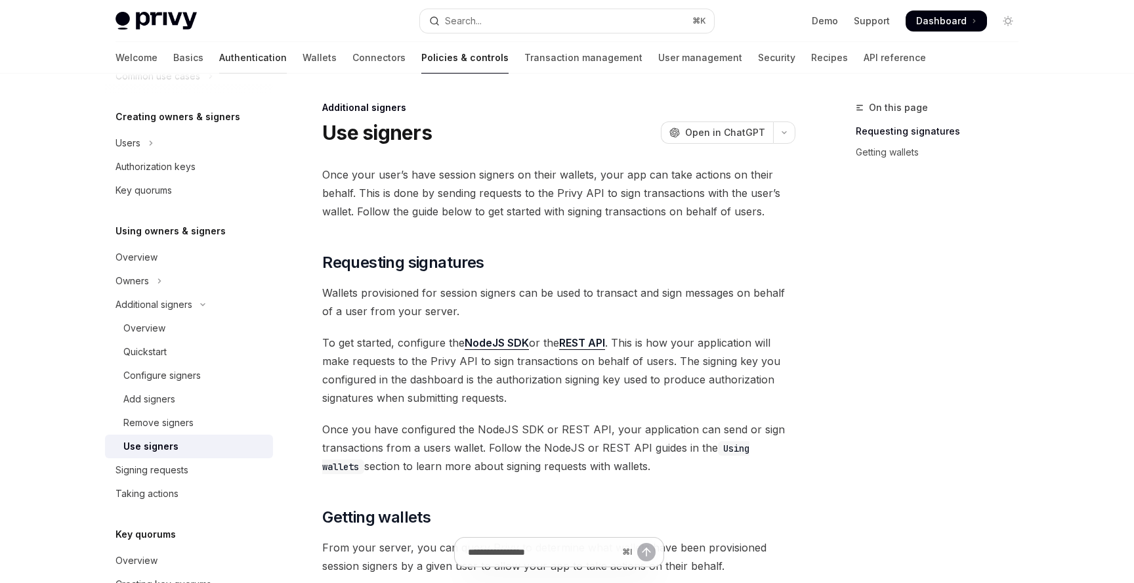
click at [219, 57] on link "Authentication" at bounding box center [253, 57] width 68 height 31
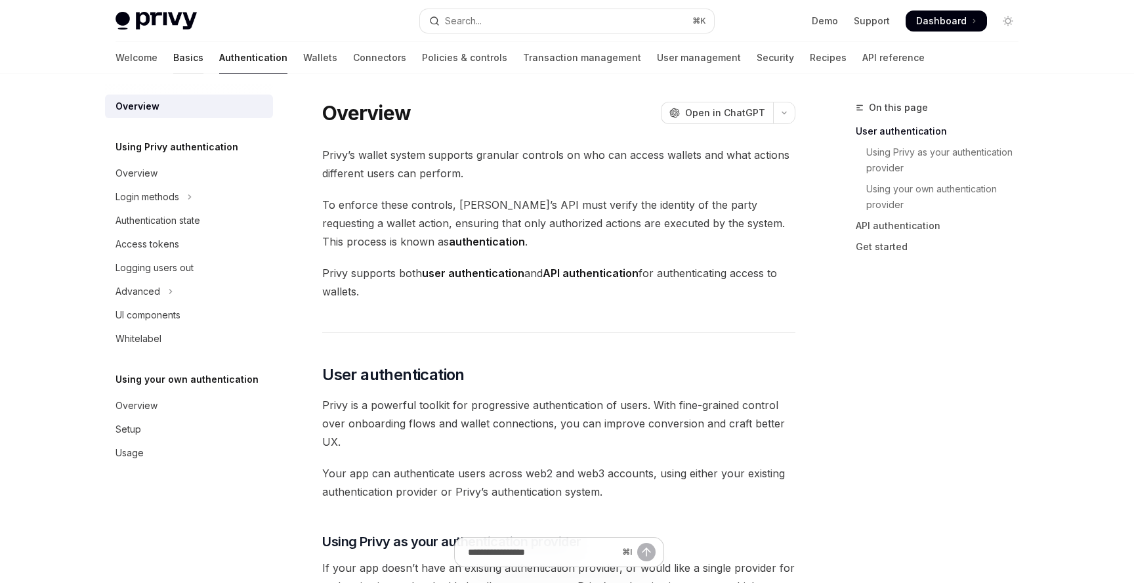
click at [173, 58] on link "Basics" at bounding box center [188, 57] width 30 height 31
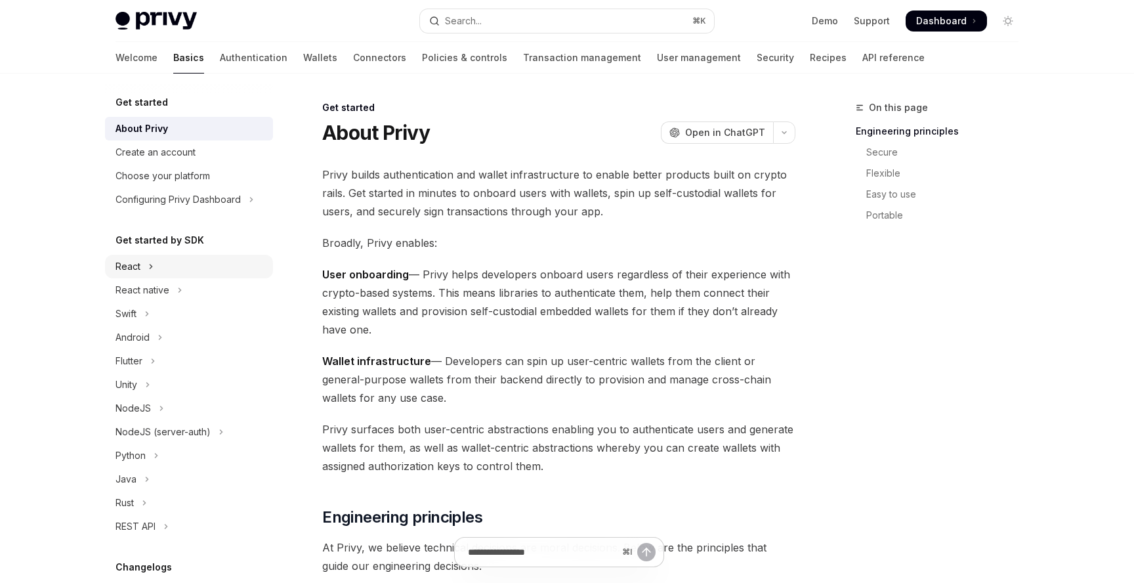
click at [201, 268] on button "React" at bounding box center [189, 267] width 168 height 24
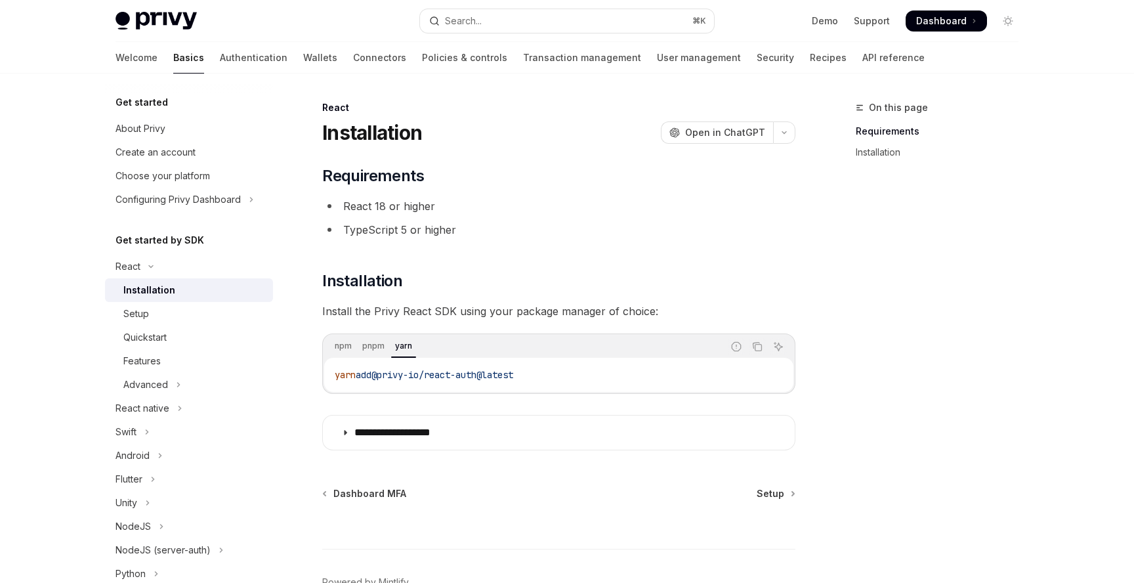
click at [163, 291] on div "Installation" at bounding box center [149, 290] width 52 height 16
type textarea "*"
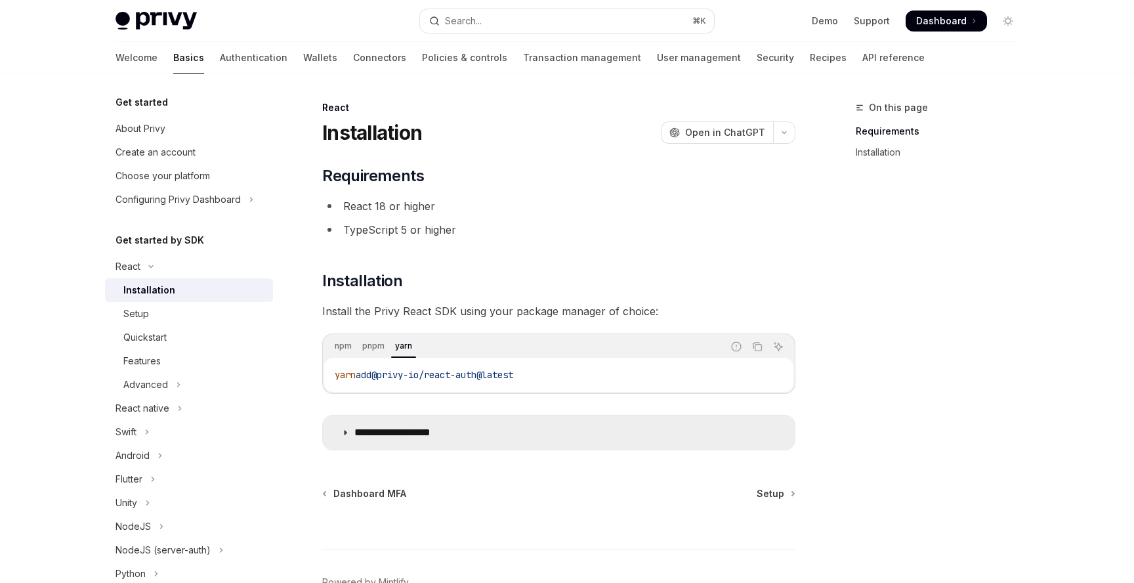
click at [476, 445] on summary "**********" at bounding box center [559, 432] width 472 height 34
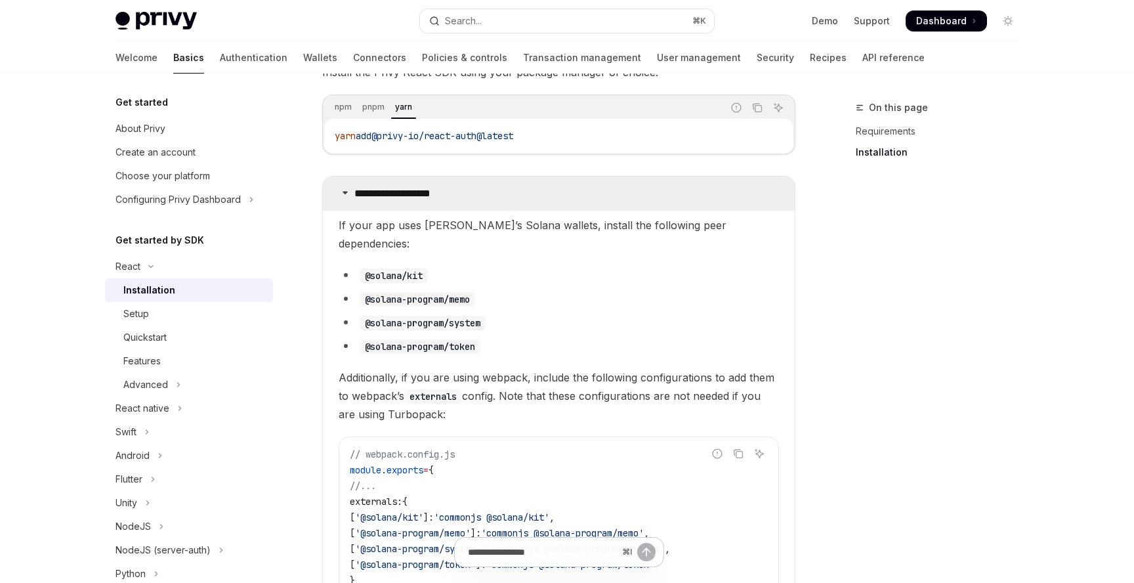
scroll to position [244, 0]
